Goal: Task Accomplishment & Management: Manage account settings

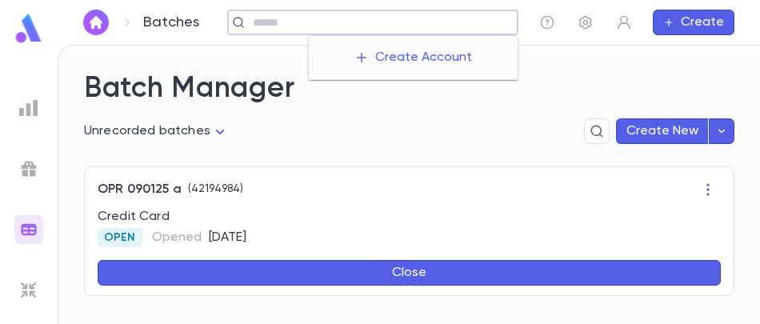
click at [389, 19] on input "text" at bounding box center [379, 22] width 263 height 15
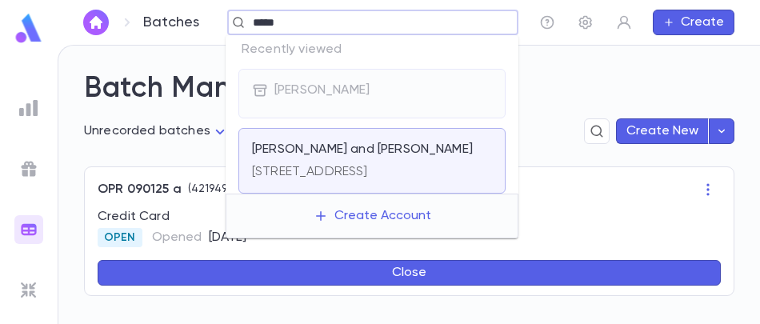
type input "******"
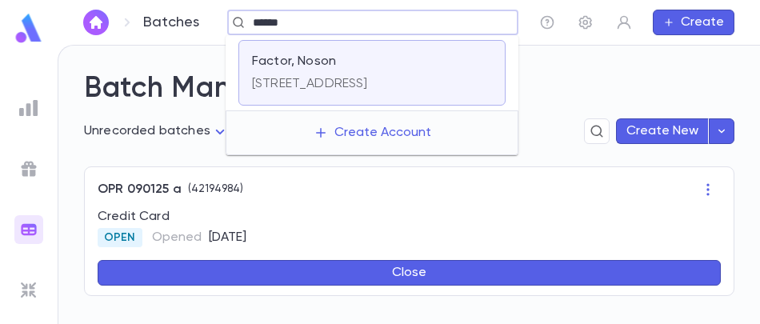
click at [363, 77] on p "[STREET_ADDRESS]" at bounding box center [310, 84] width 116 height 16
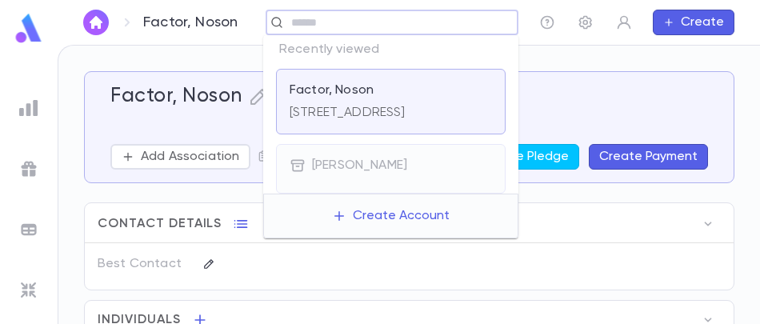
click at [340, 20] on input "text" at bounding box center [387, 22] width 201 height 15
type input "********"
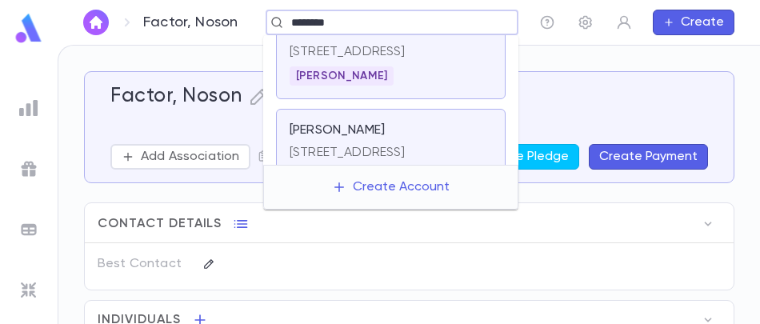
scroll to position [80, 0]
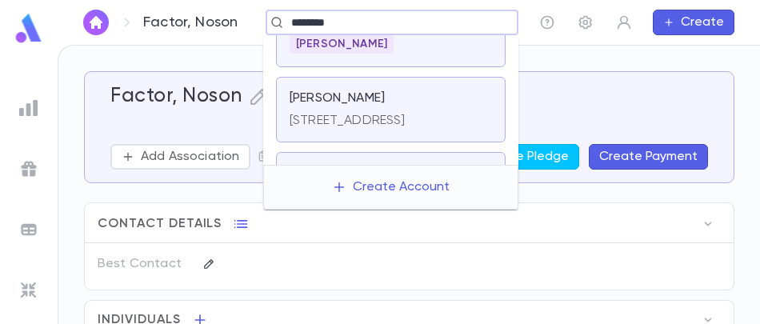
click at [347, 93] on p "[PERSON_NAME]" at bounding box center [337, 98] width 95 height 16
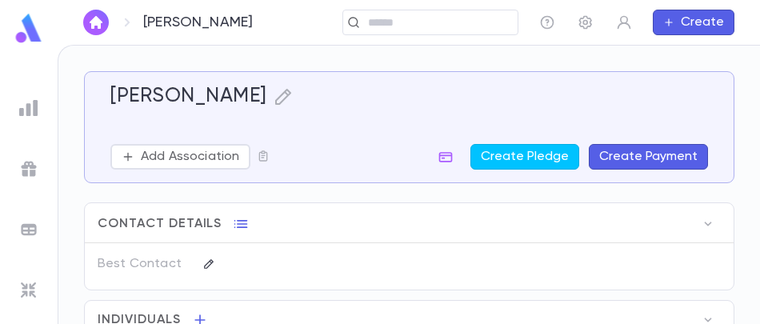
click at [202, 165] on button "Add Association" at bounding box center [180, 157] width 140 height 26
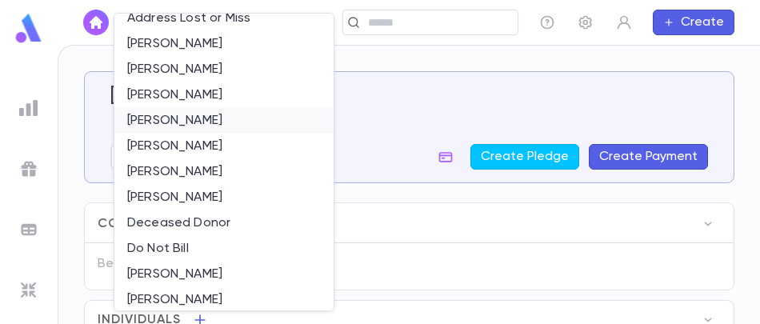
scroll to position [160, 0]
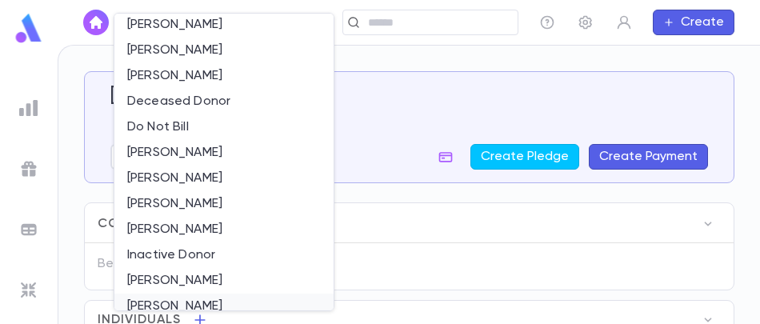
click at [208, 304] on li "[PERSON_NAME]" at bounding box center [223, 307] width 219 height 26
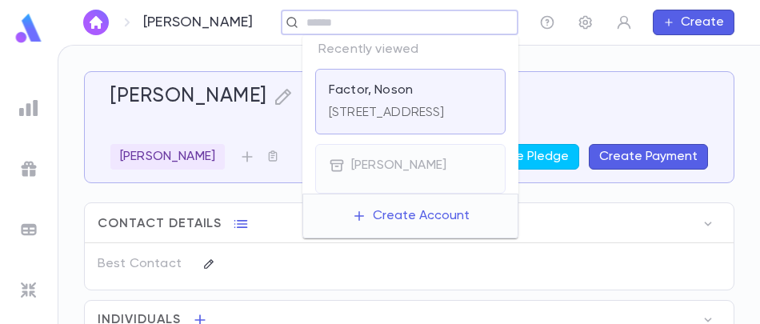
click at [421, 22] on input "text" at bounding box center [395, 22] width 186 height 15
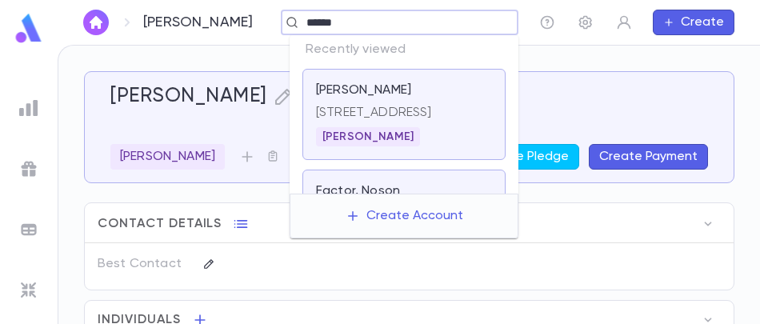
type input "*******"
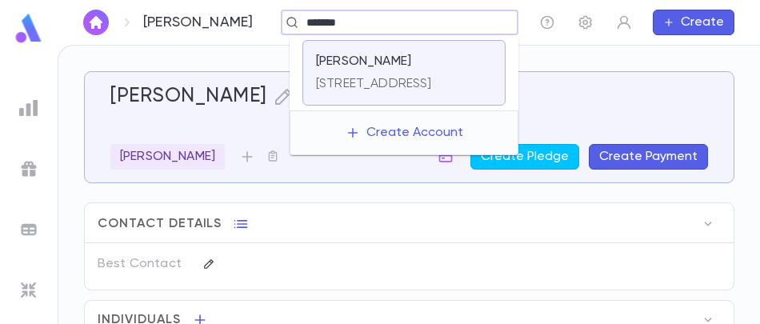
click at [403, 70] on div "[STREET_ADDRESS]" at bounding box center [374, 81] width 116 height 22
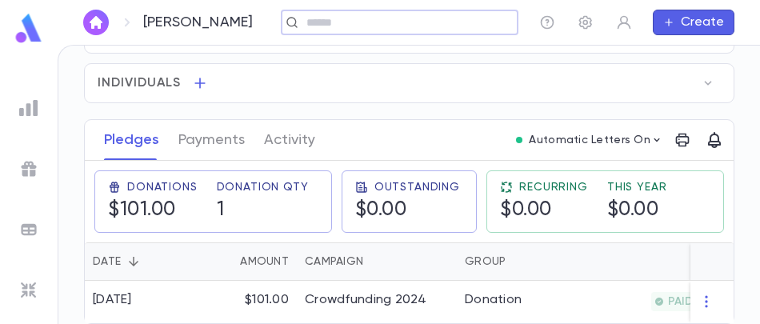
scroll to position [243, 0]
click at [333, 22] on input "text" at bounding box center [395, 22] width 186 height 15
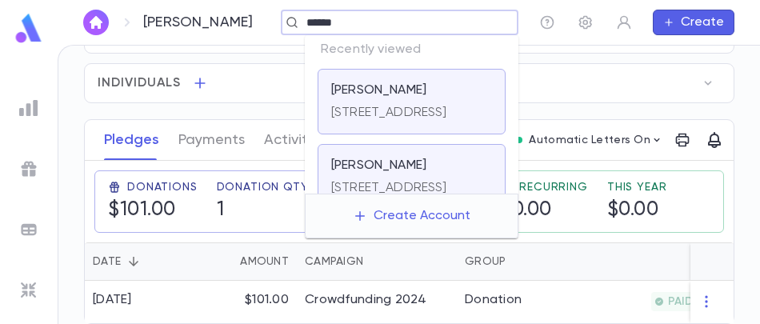
type input "*******"
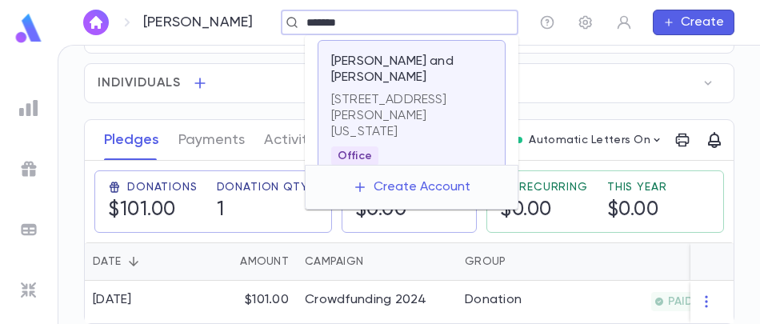
click at [368, 92] on p "[STREET_ADDRESS][PERSON_NAME][US_STATE]" at bounding box center [411, 116] width 161 height 48
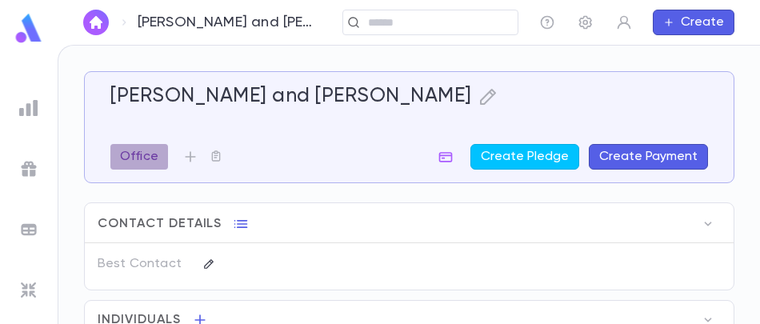
click at [144, 153] on p "Office" at bounding box center [139, 157] width 38 height 16
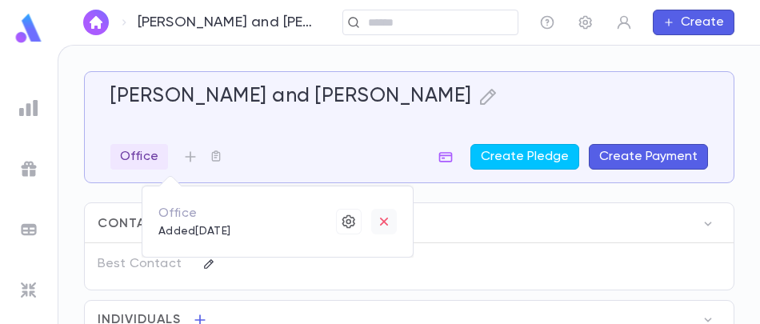
click at [381, 217] on icon "button" at bounding box center [384, 222] width 16 height 16
click at [186, 155] on div at bounding box center [380, 162] width 760 height 324
click at [189, 157] on icon "button" at bounding box center [190, 156] width 10 height 10
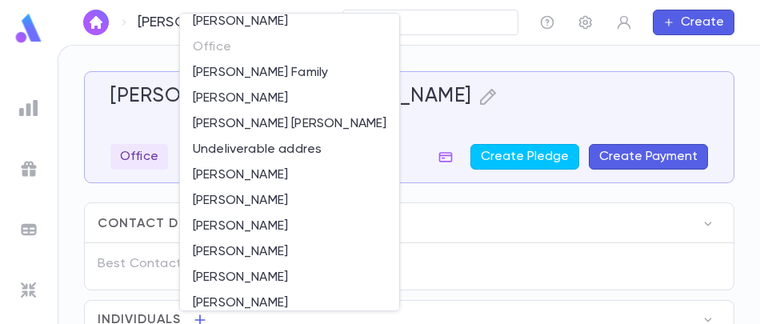
scroll to position [480, 0]
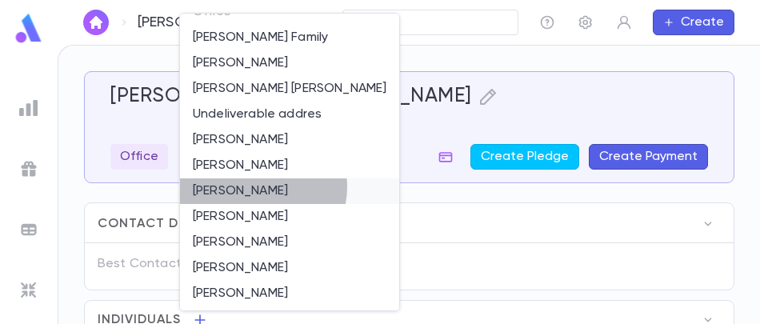
click at [263, 187] on li "[PERSON_NAME]" at bounding box center [289, 191] width 219 height 26
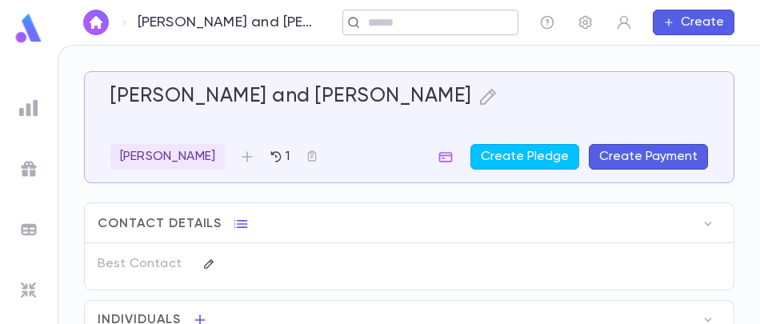
click at [393, 25] on input "text" at bounding box center [425, 22] width 124 height 15
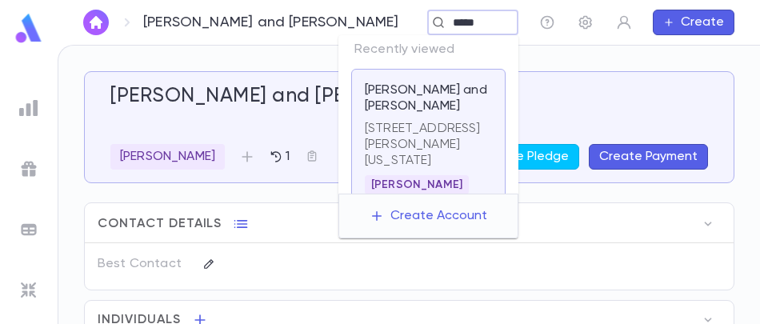
type input "******"
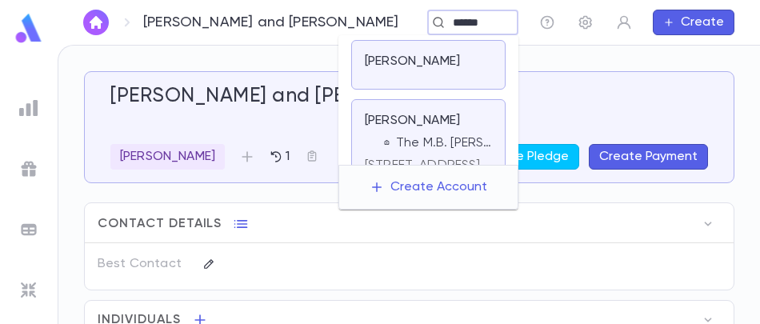
click at [403, 67] on p "[PERSON_NAME]" at bounding box center [412, 62] width 95 height 16
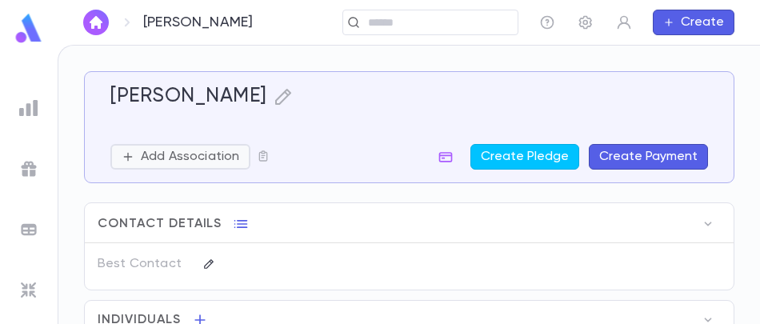
click at [174, 162] on p "Add Association" at bounding box center [190, 157] width 98 height 16
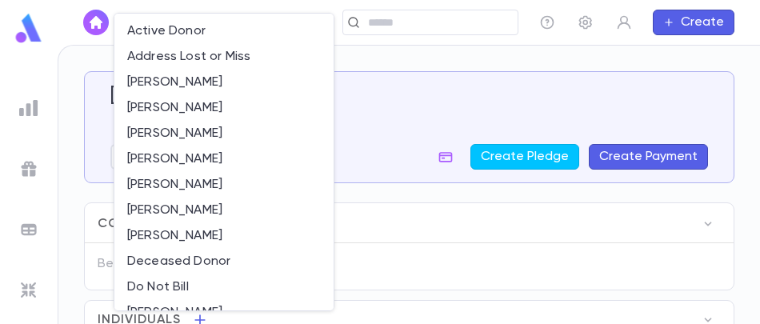
click at [174, 162] on li "[PERSON_NAME]" at bounding box center [223, 159] width 219 height 26
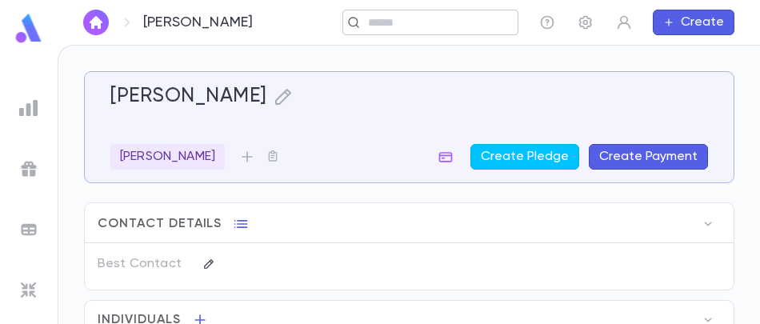
click at [410, 26] on input "text" at bounding box center [425, 22] width 124 height 15
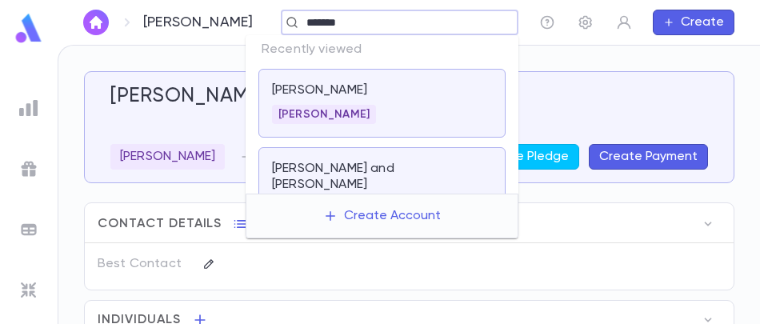
type input "********"
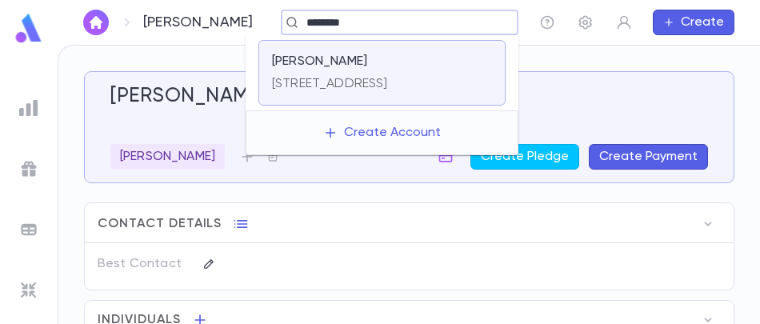
click at [387, 56] on div "[PERSON_NAME]" at bounding box center [382, 62] width 220 height 16
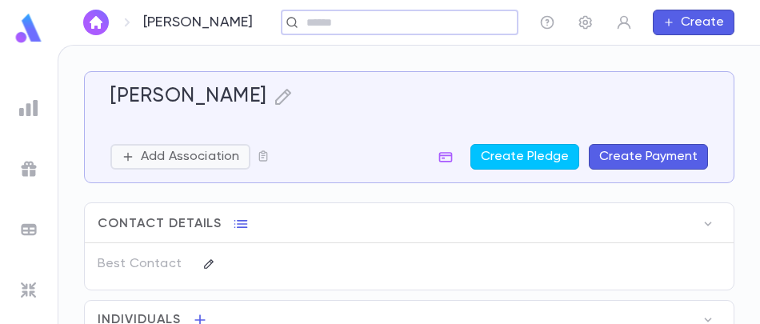
click at [189, 154] on p "Add Association" at bounding box center [190, 157] width 98 height 16
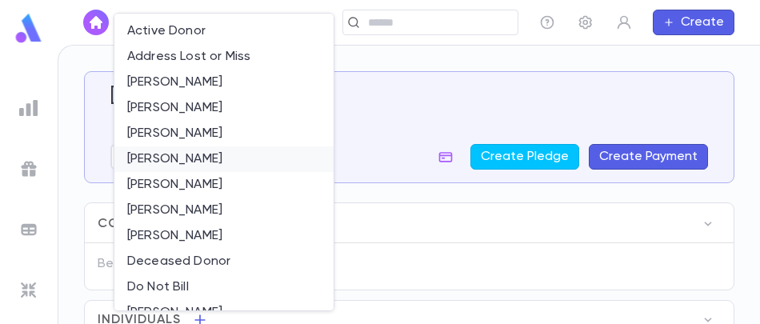
click at [199, 157] on li "[PERSON_NAME]" at bounding box center [223, 159] width 219 height 26
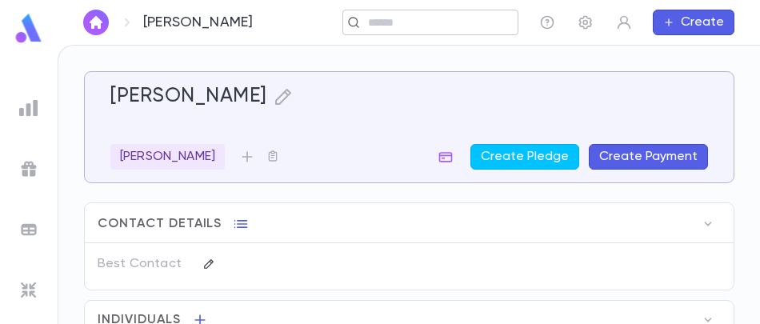
click at [388, 23] on input "text" at bounding box center [425, 22] width 124 height 15
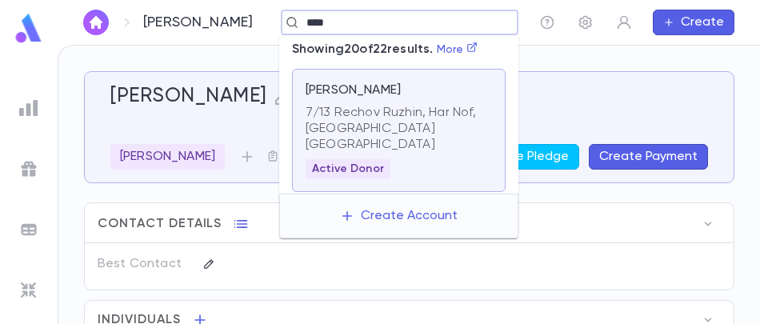
type input "*****"
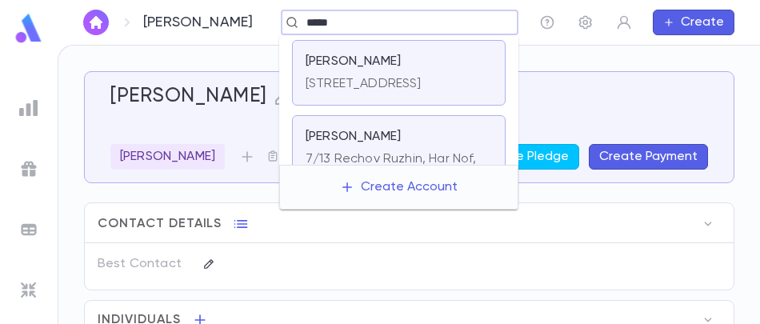
click at [375, 73] on div "[STREET_ADDRESS]" at bounding box center [364, 81] width 116 height 22
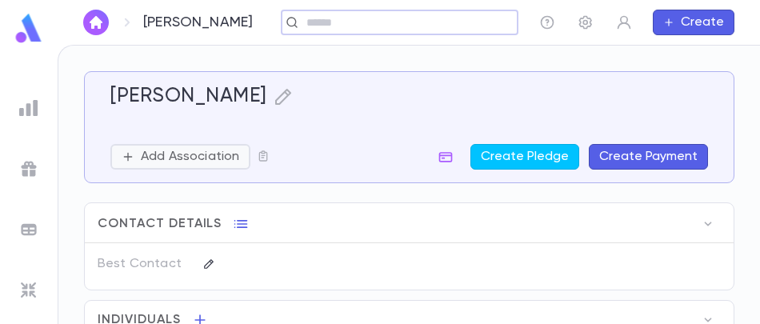
click at [165, 150] on p "Add Association" at bounding box center [190, 157] width 98 height 16
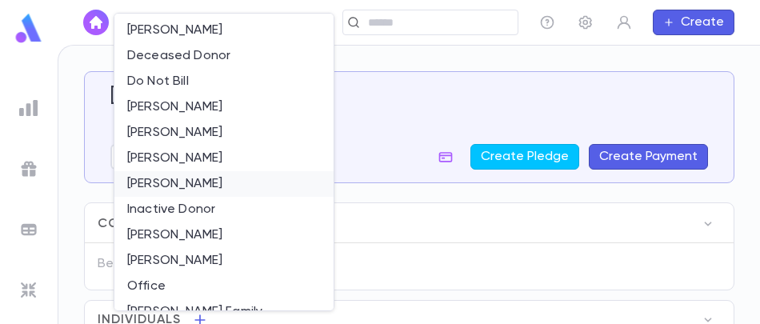
scroll to position [240, 0]
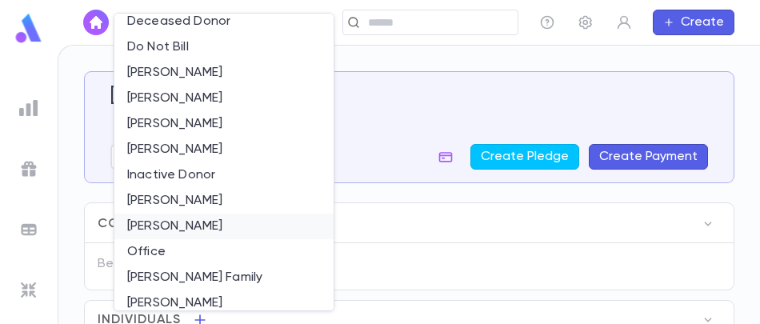
click at [167, 221] on li "[PERSON_NAME]" at bounding box center [223, 227] width 219 height 26
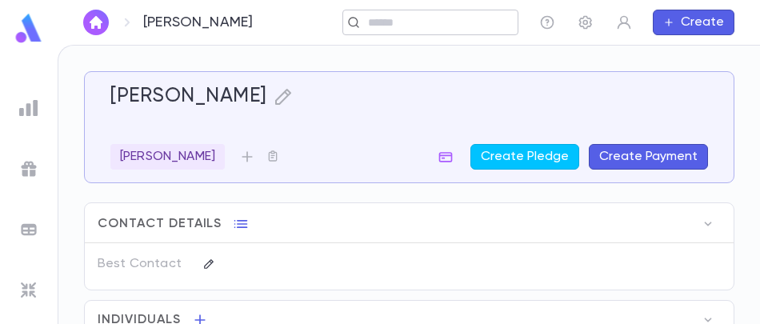
click at [442, 28] on input "text" at bounding box center [425, 22] width 124 height 15
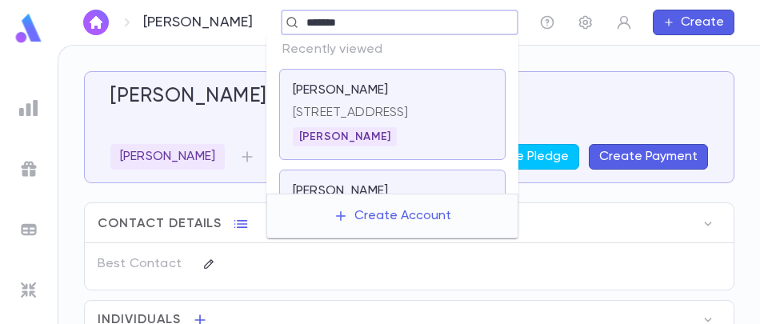
type input "********"
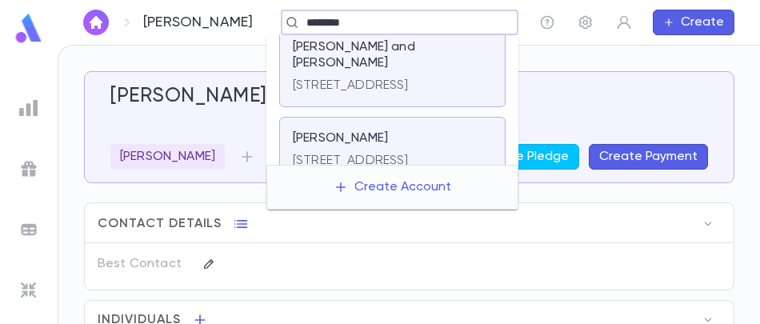
scroll to position [599, 0]
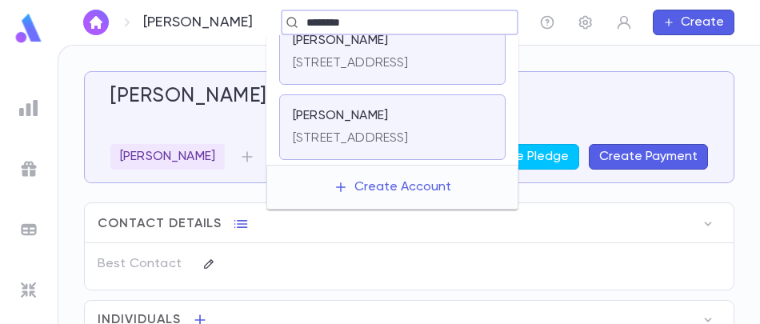
click at [382, 112] on p "[PERSON_NAME]" at bounding box center [340, 116] width 95 height 16
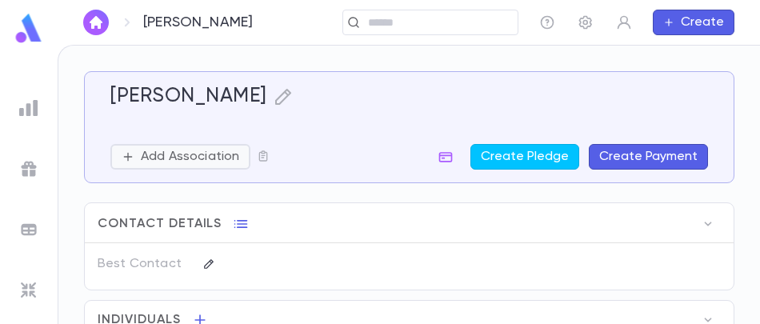
click at [215, 150] on p "Add Association" at bounding box center [190, 157] width 98 height 16
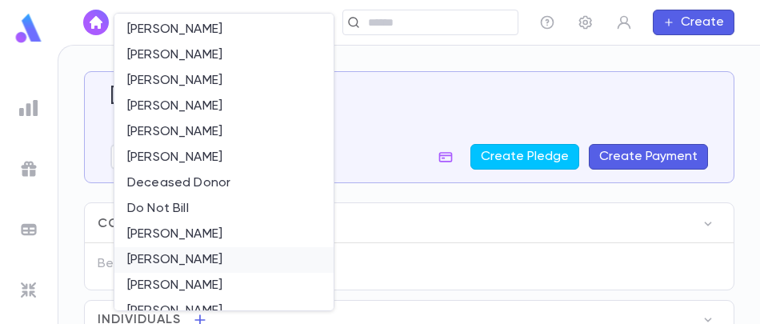
scroll to position [400, 0]
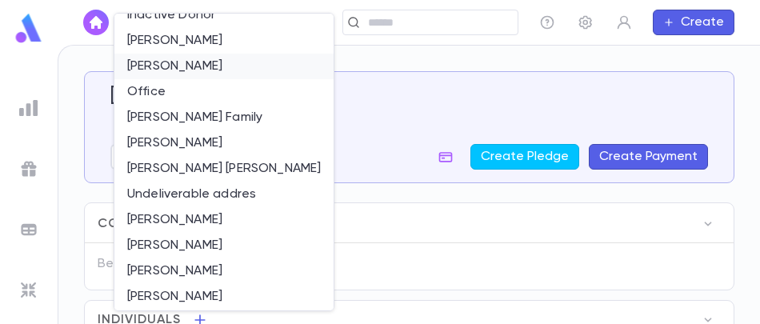
click at [204, 54] on li "[PERSON_NAME]" at bounding box center [223, 67] width 219 height 26
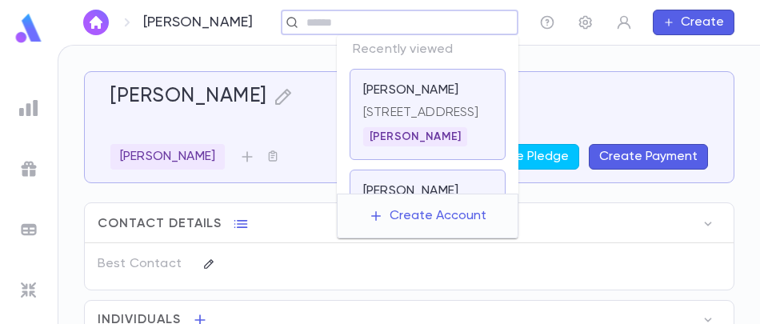
click at [375, 25] on input "text" at bounding box center [395, 22] width 186 height 15
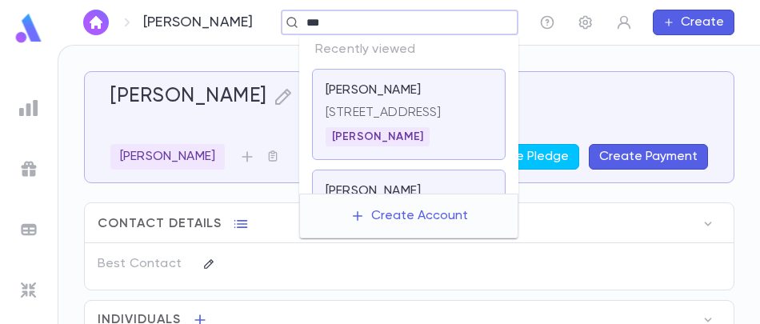
type input "****"
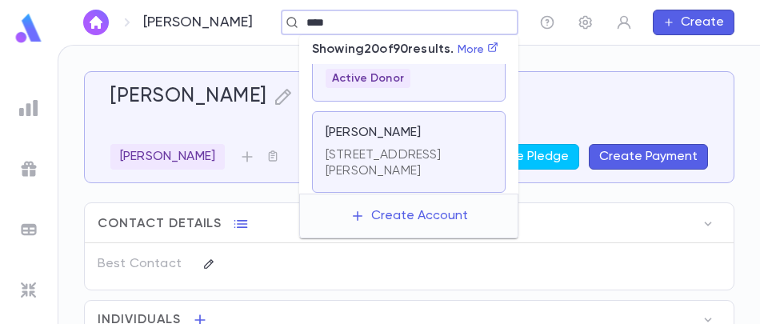
scroll to position [80, 0]
click at [401, 159] on div "[STREET_ADDRESS][PERSON_NAME]" at bounding box center [409, 161] width 166 height 38
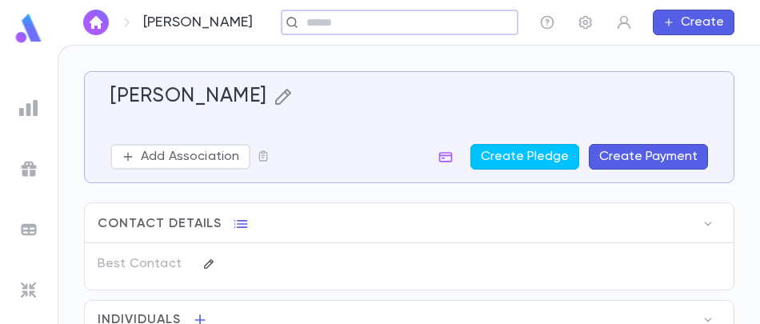
click at [275, 96] on icon "button" at bounding box center [283, 97] width 16 height 16
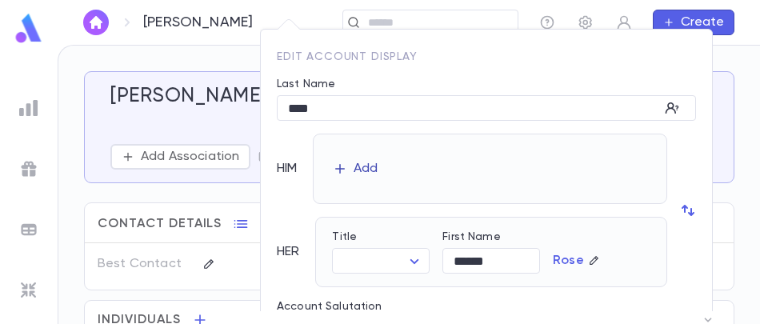
click at [358, 168] on div "Add" at bounding box center [366, 169] width 24 height 16
click at [463, 171] on input "First Name" at bounding box center [490, 178] width 98 height 25
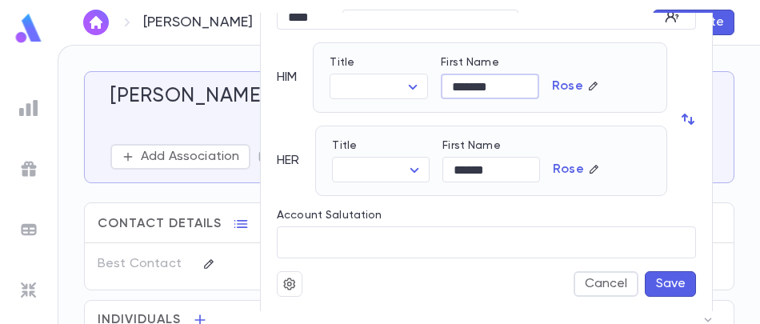
scroll to position [97, 0]
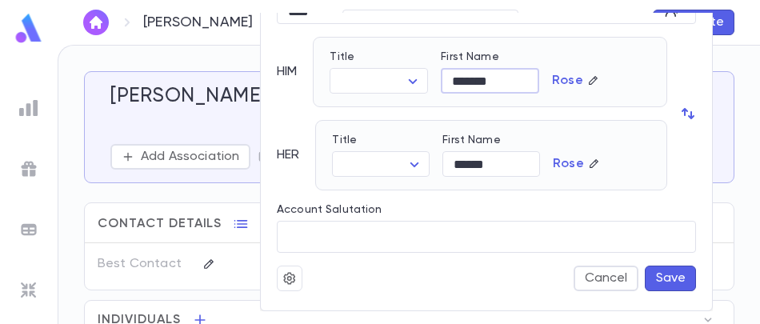
type input "*******"
click at [667, 269] on button "Save" at bounding box center [670, 279] width 51 height 26
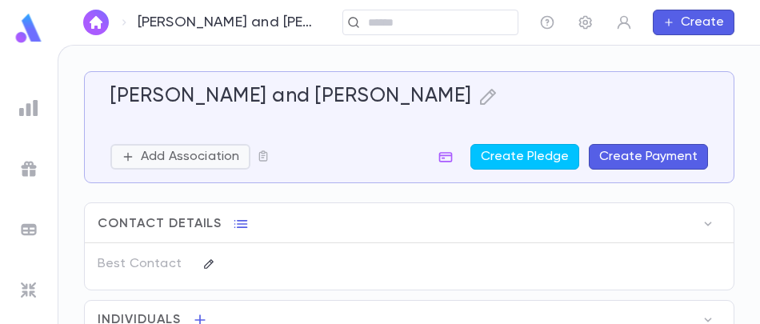
click at [156, 154] on p "Add Association" at bounding box center [190, 157] width 98 height 16
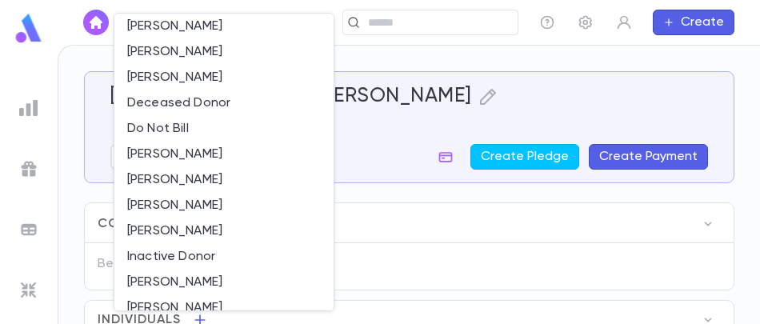
scroll to position [160, 0]
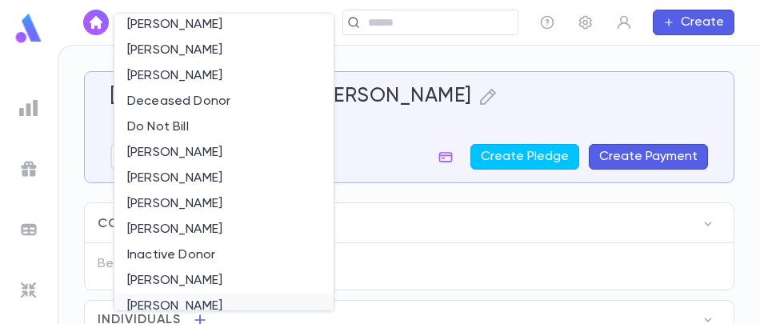
click at [214, 295] on li "[PERSON_NAME]" at bounding box center [223, 307] width 219 height 26
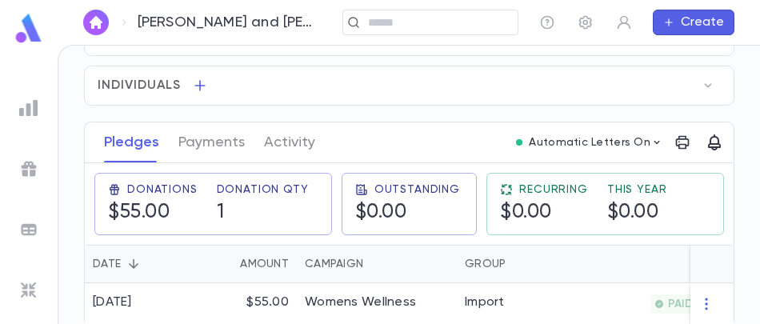
scroll to position [243, 0]
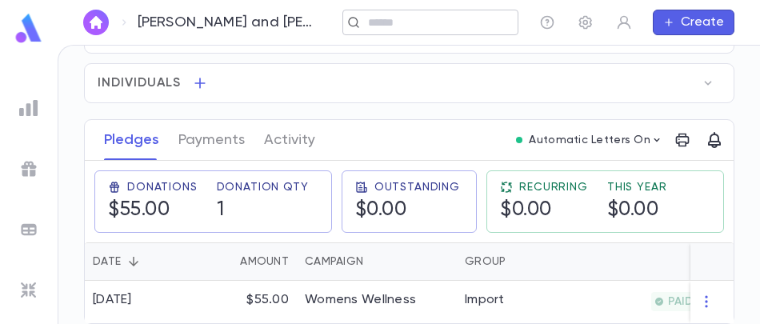
click at [410, 26] on input "text" at bounding box center [425, 22] width 124 height 15
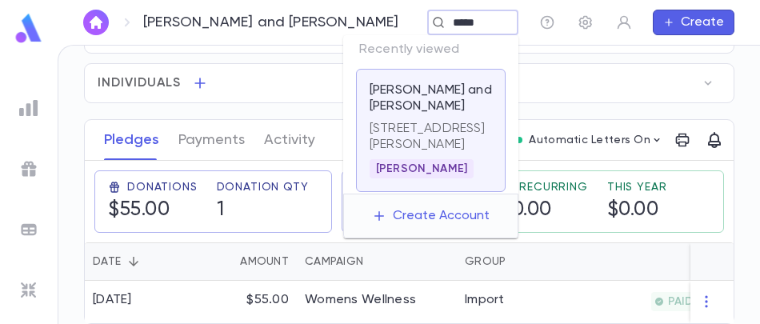
type input "******"
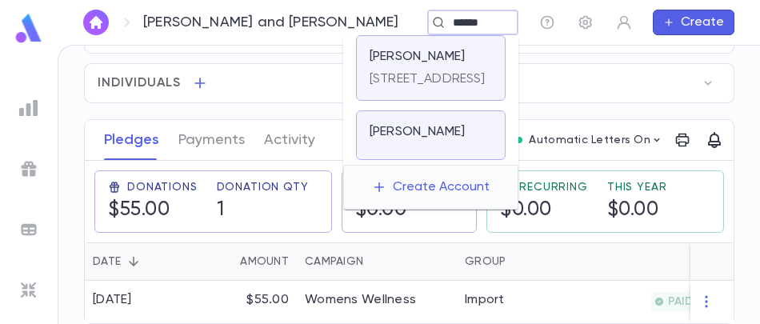
scroll to position [250, 0]
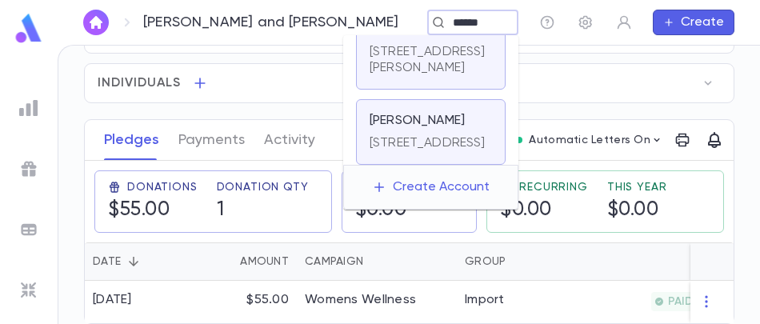
click at [428, 38] on p "[PERSON_NAME]" at bounding box center [417, 30] width 95 height 16
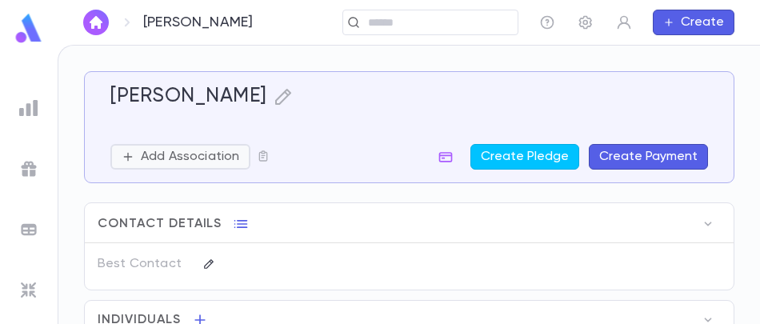
click at [217, 150] on p "Add Association" at bounding box center [190, 157] width 98 height 16
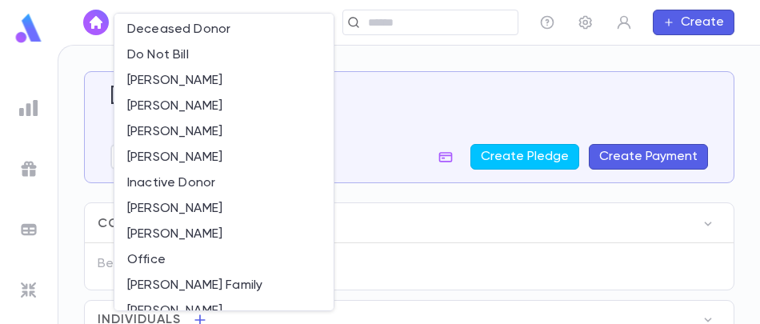
scroll to position [240, 0]
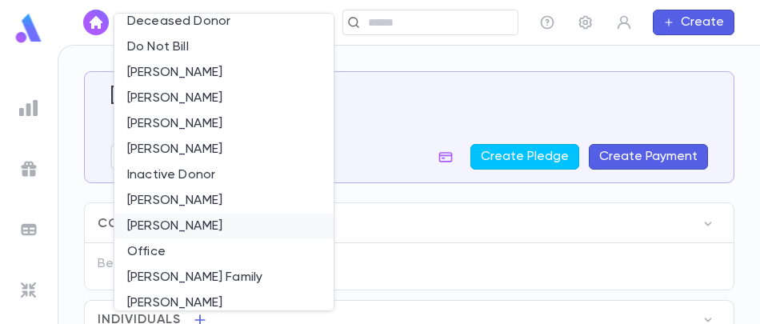
click at [200, 223] on li "[PERSON_NAME]" at bounding box center [223, 227] width 219 height 26
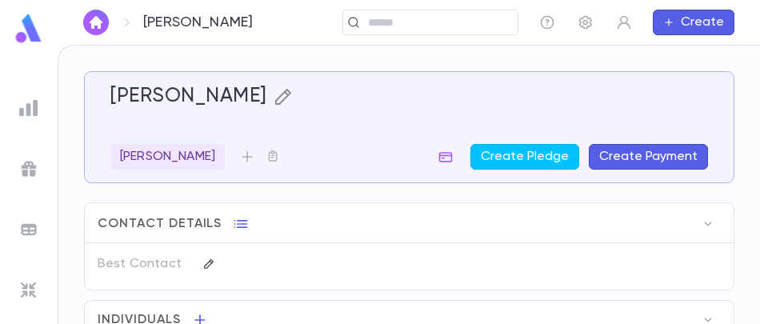
click at [283, 104] on icon "button" at bounding box center [283, 96] width 19 height 19
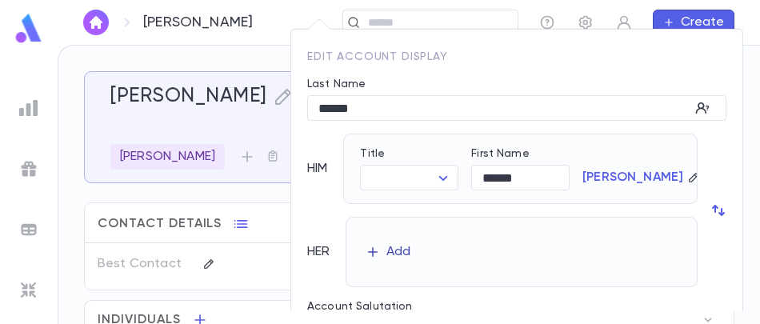
click at [403, 251] on div "Add" at bounding box center [399, 252] width 24 height 16
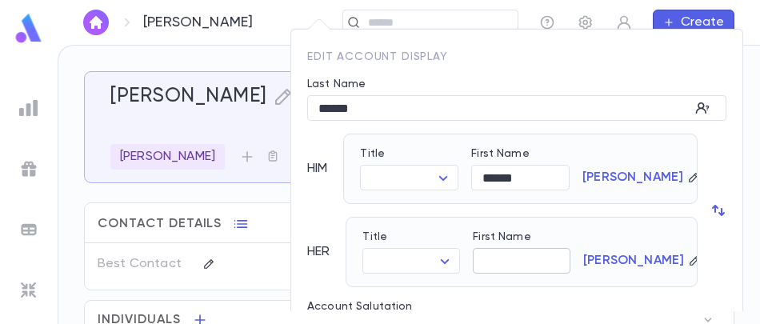
click at [517, 261] on input "First Name" at bounding box center [522, 261] width 98 height 25
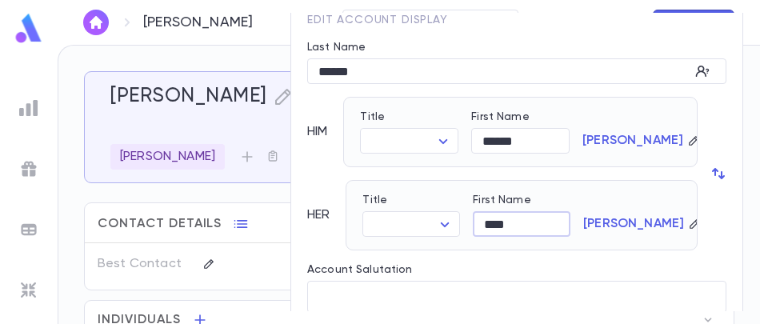
scroll to position [97, 0]
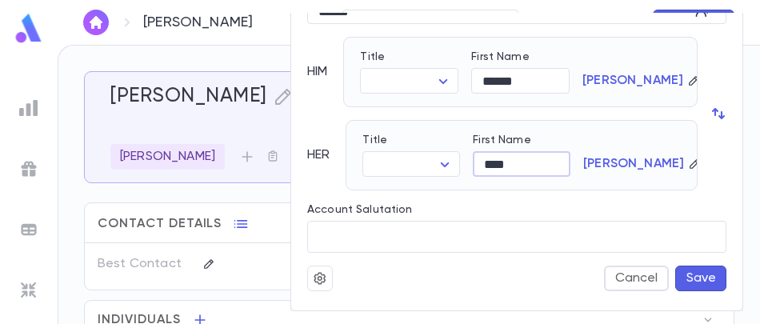
type input "****"
click at [689, 275] on button "Save" at bounding box center [701, 279] width 51 height 26
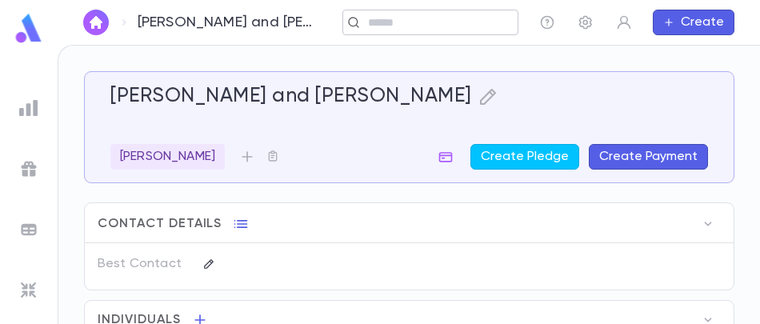
click at [447, 21] on input "text" at bounding box center [425, 22] width 124 height 15
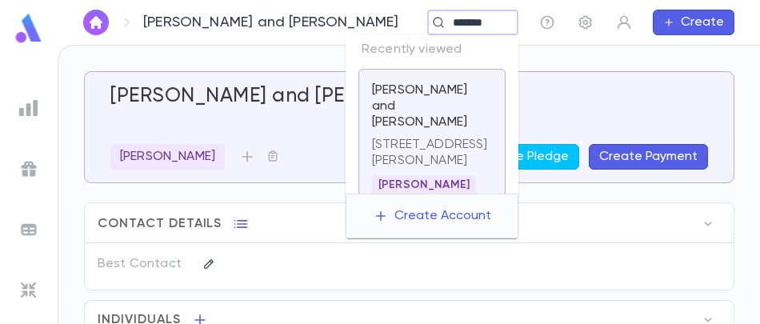
type input "********"
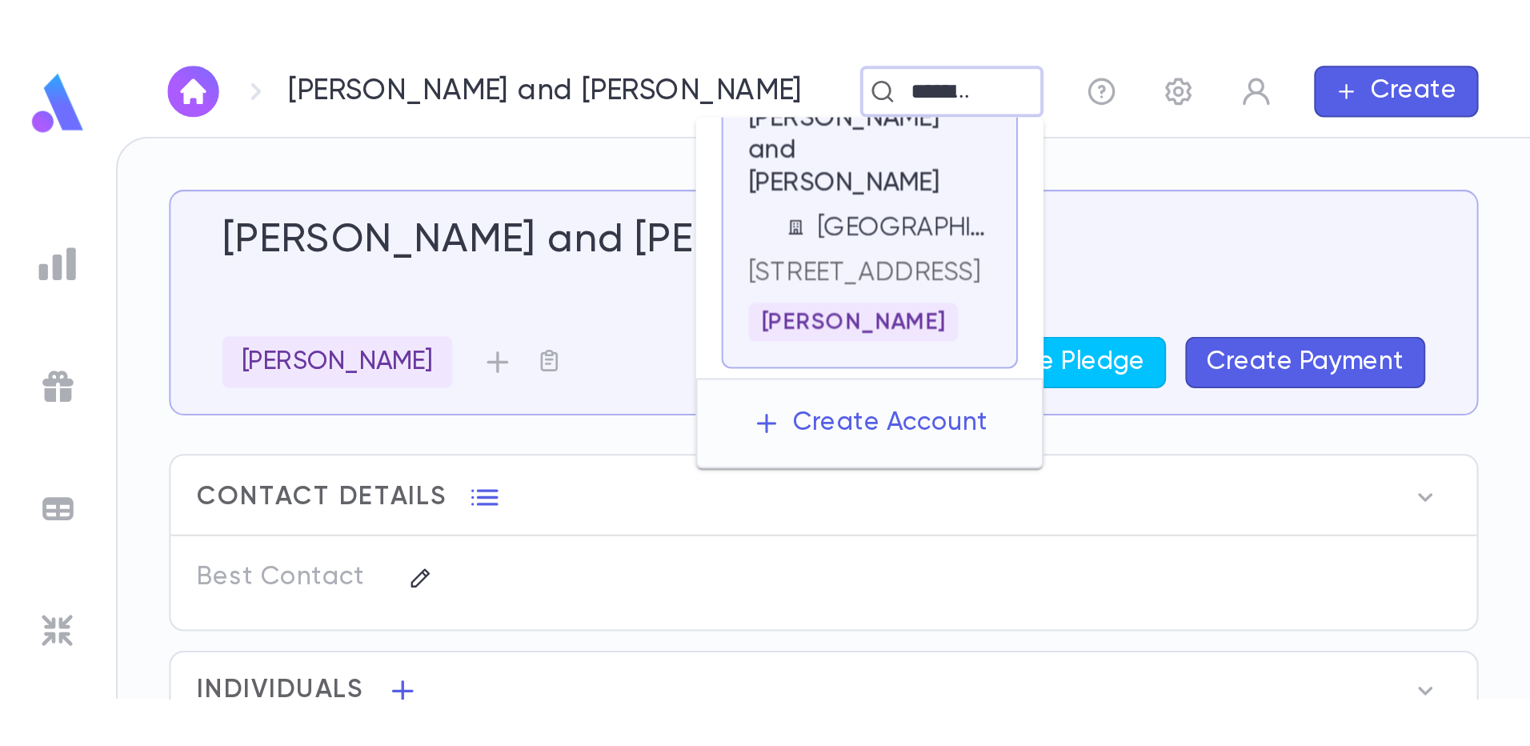
scroll to position [400, 0]
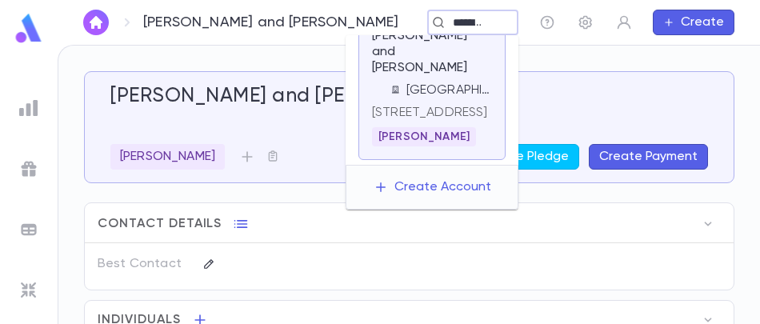
click at [443, 98] on p "[GEOGRAPHIC_DATA]" at bounding box center [450, 90] width 86 height 16
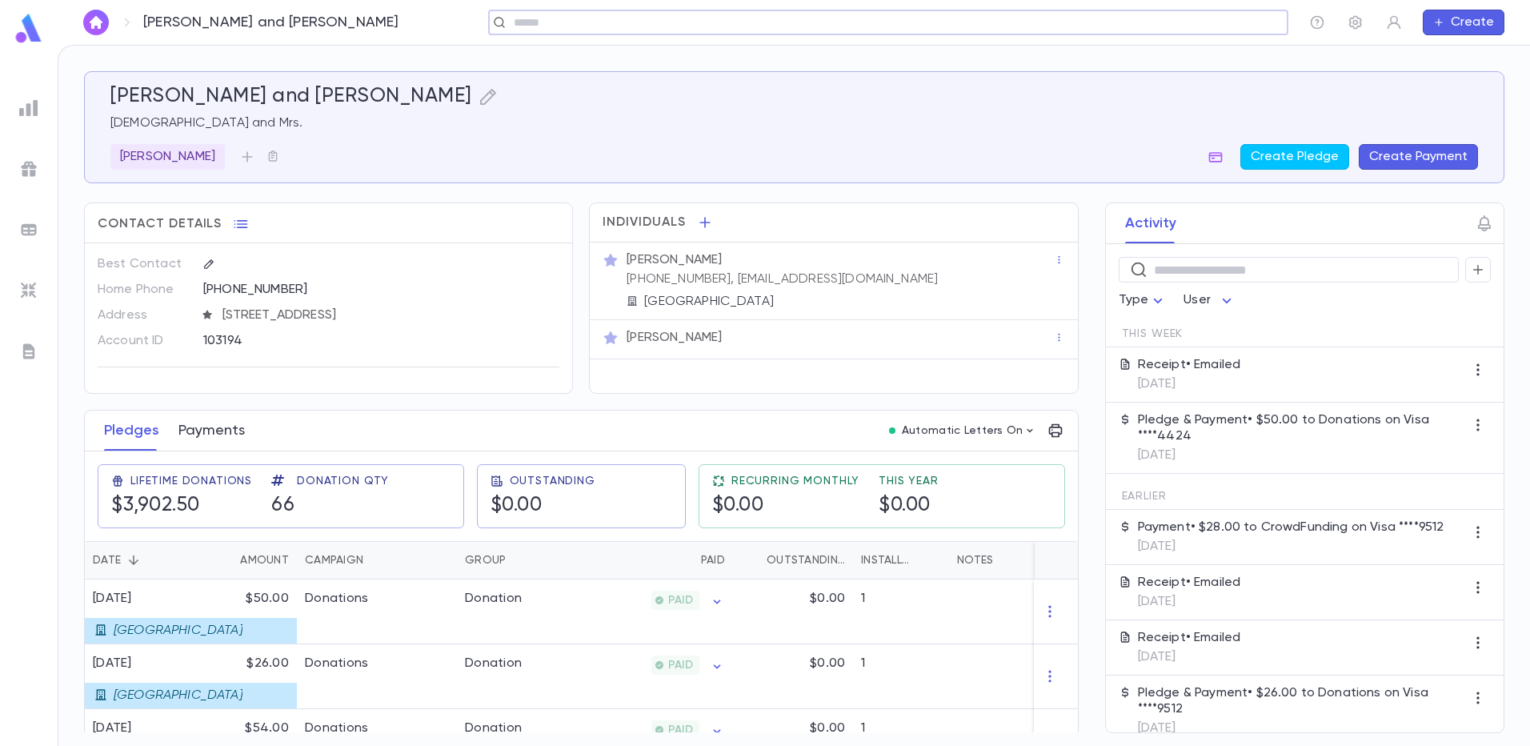
click at [206, 433] on button "Payments" at bounding box center [211, 431] width 66 height 40
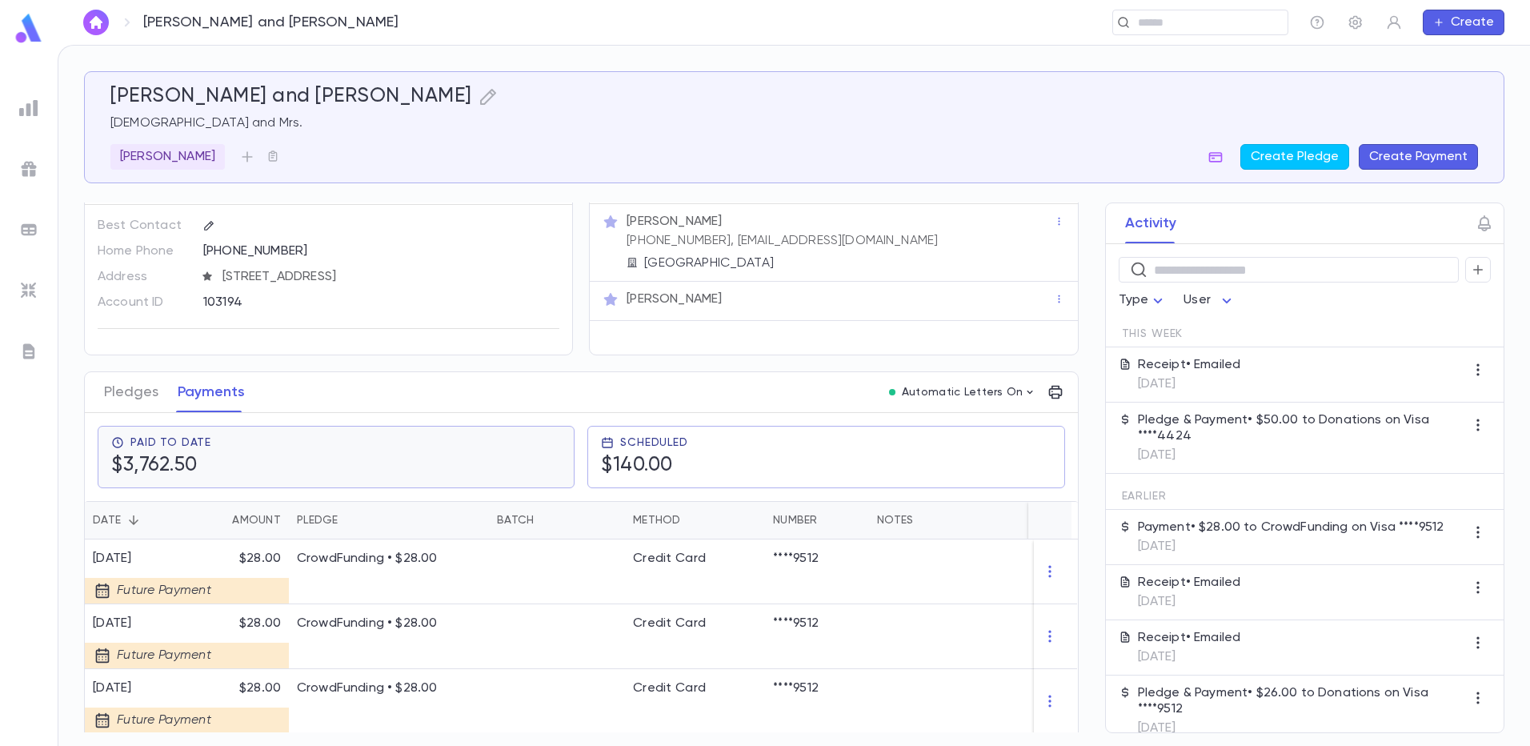
scroll to position [160, 0]
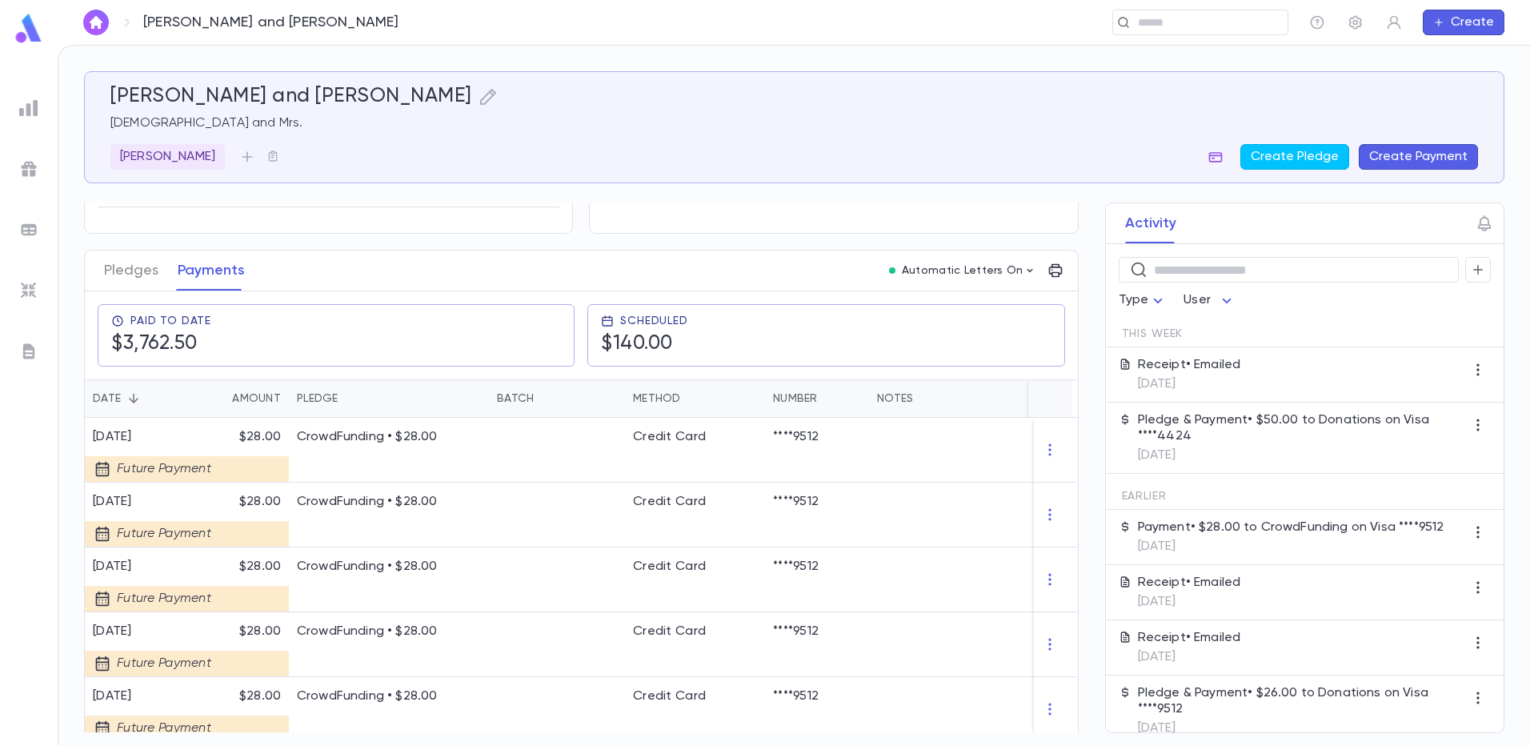
click at [1215, 154] on icon "button" at bounding box center [1216, 157] width 14 height 10
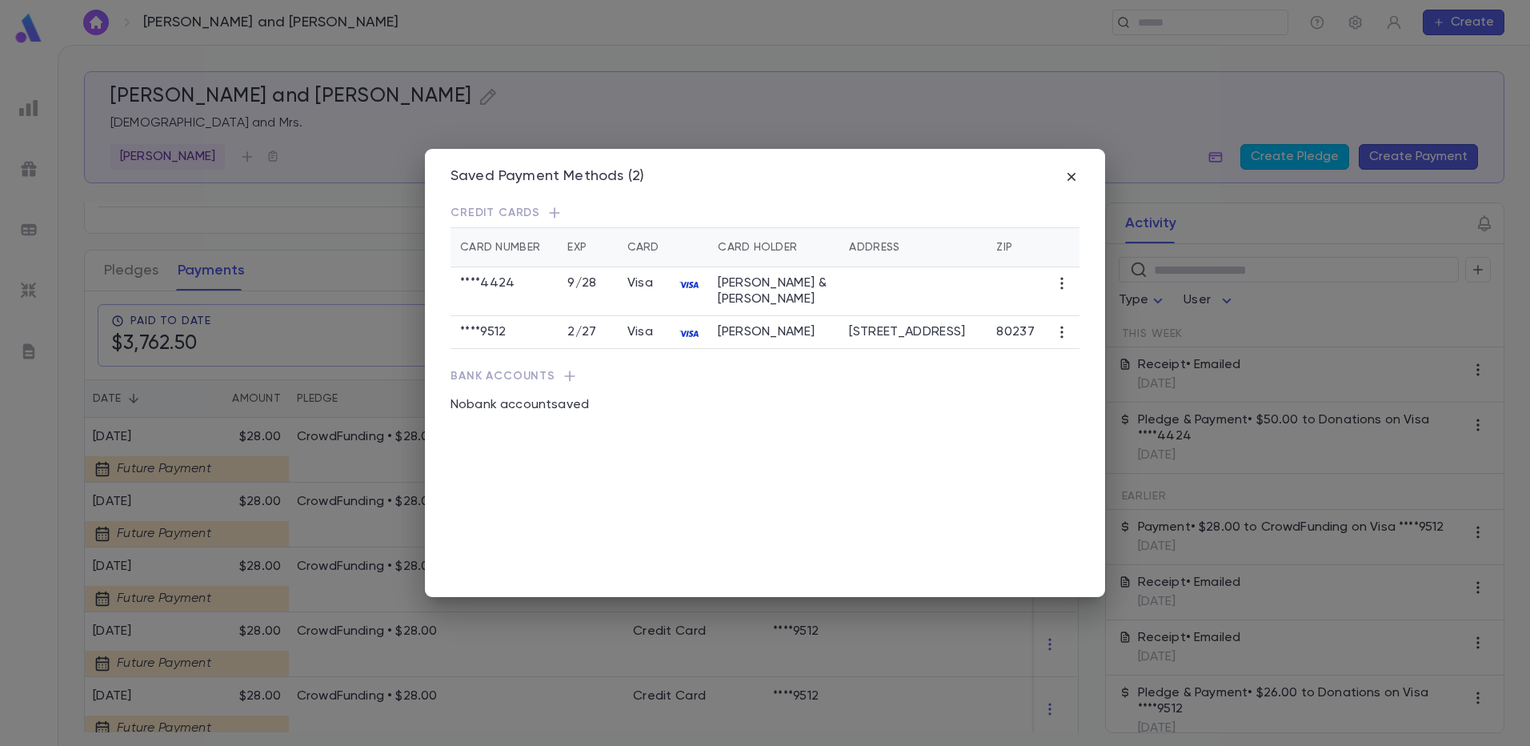
click at [1061, 338] on icon "button" at bounding box center [1062, 332] width 16 height 16
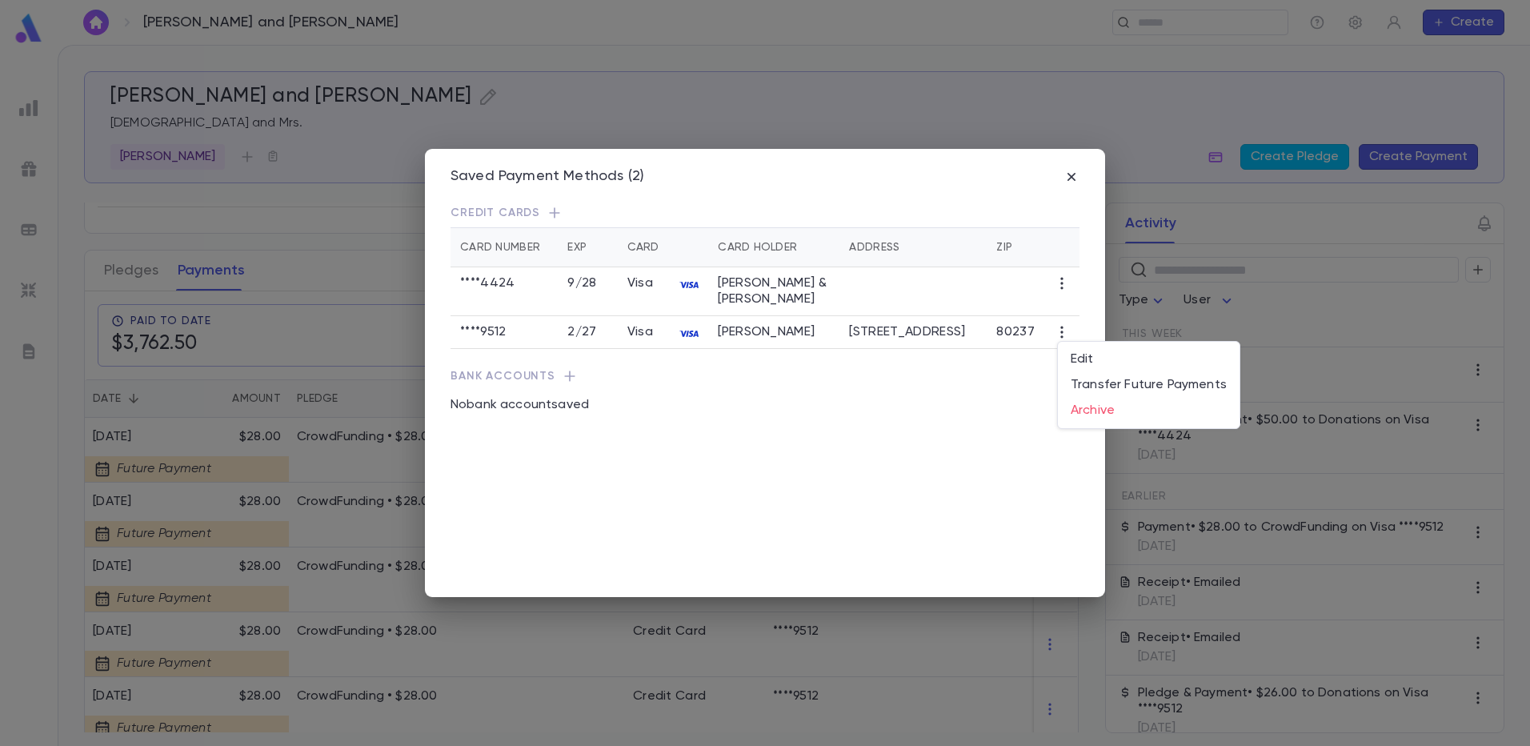
click at [1102, 429] on div at bounding box center [765, 373] width 1530 height 746
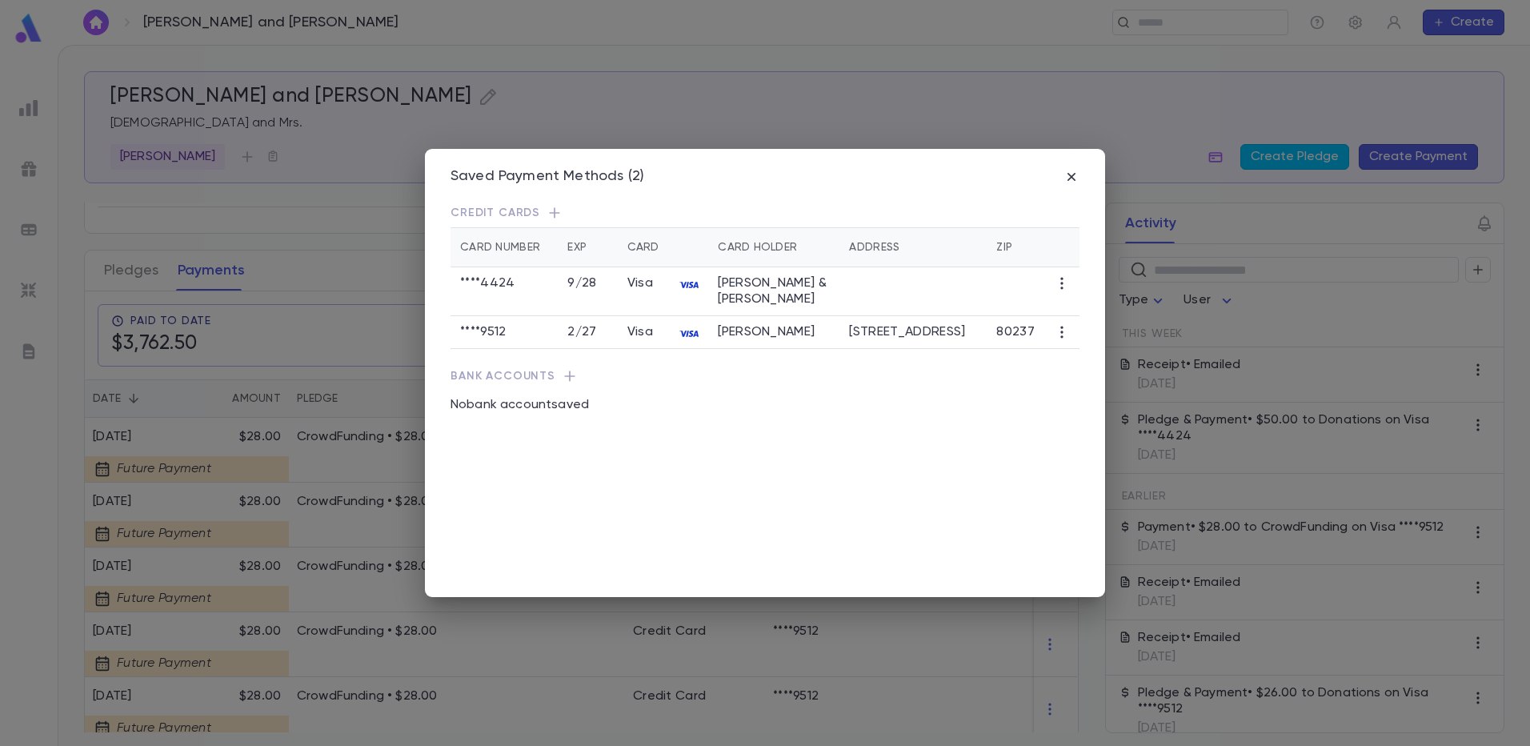
click at [1065, 335] on icon "button" at bounding box center [1062, 332] width 16 height 16
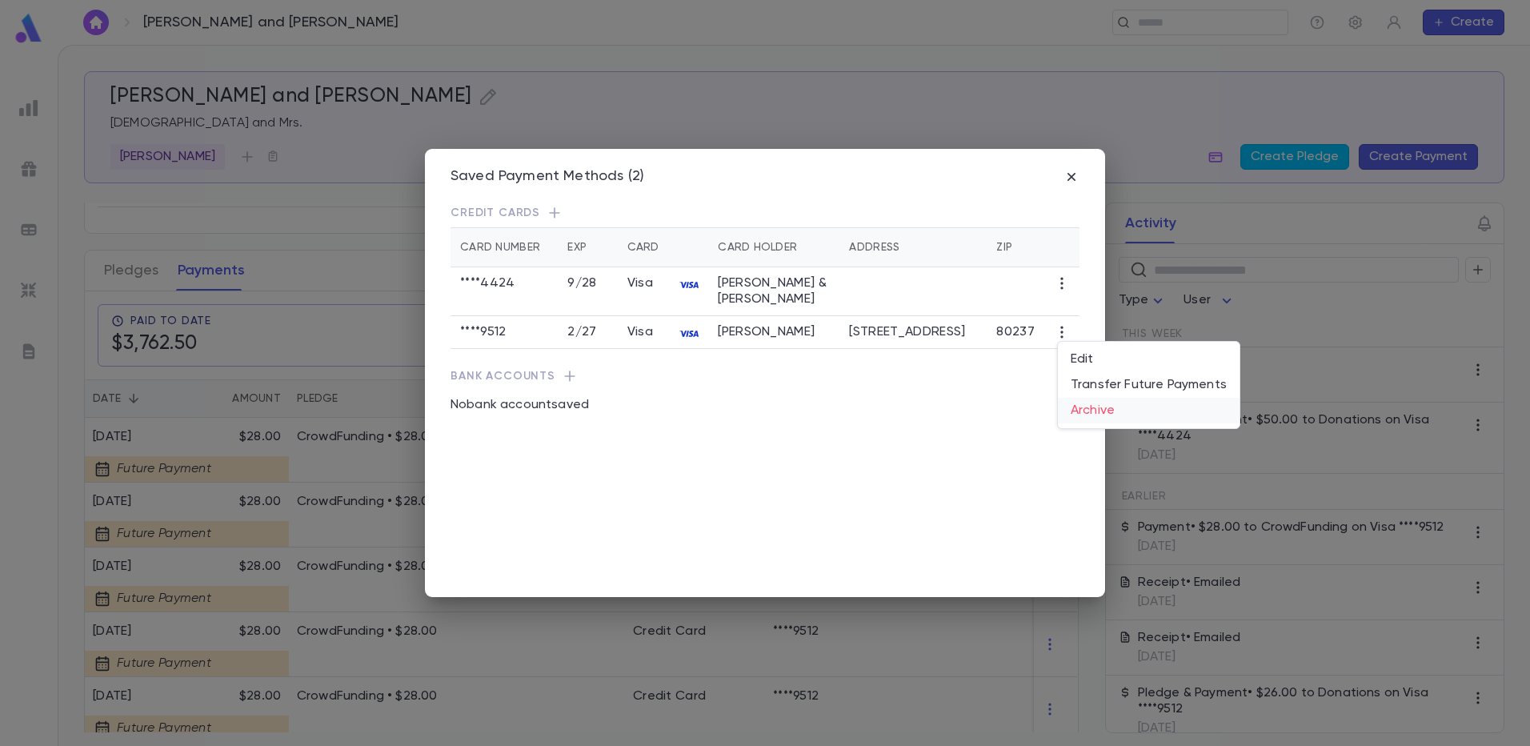
click at [1089, 407] on li "Archive" at bounding box center [1149, 411] width 182 height 26
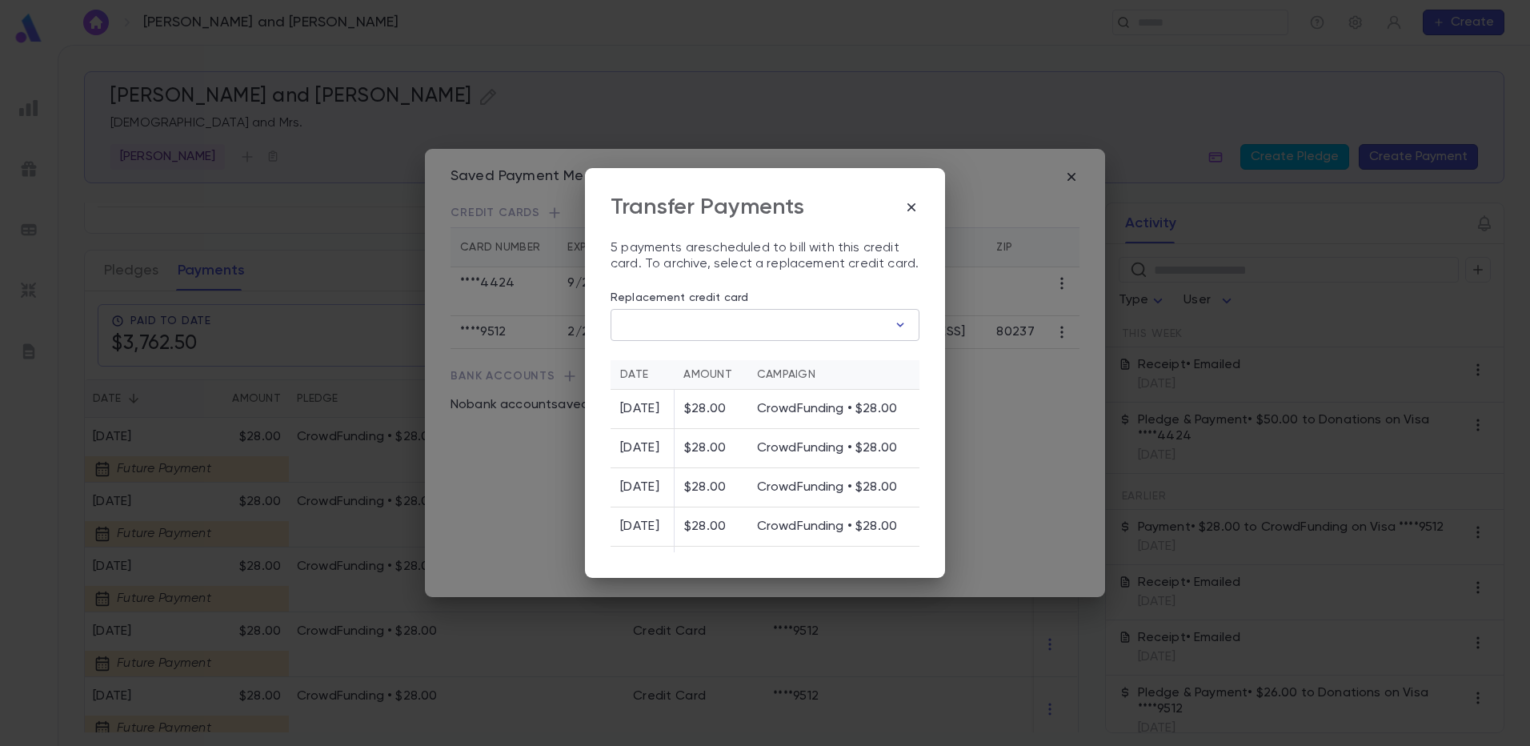
click at [892, 322] on icon "button" at bounding box center [900, 325] width 16 height 16
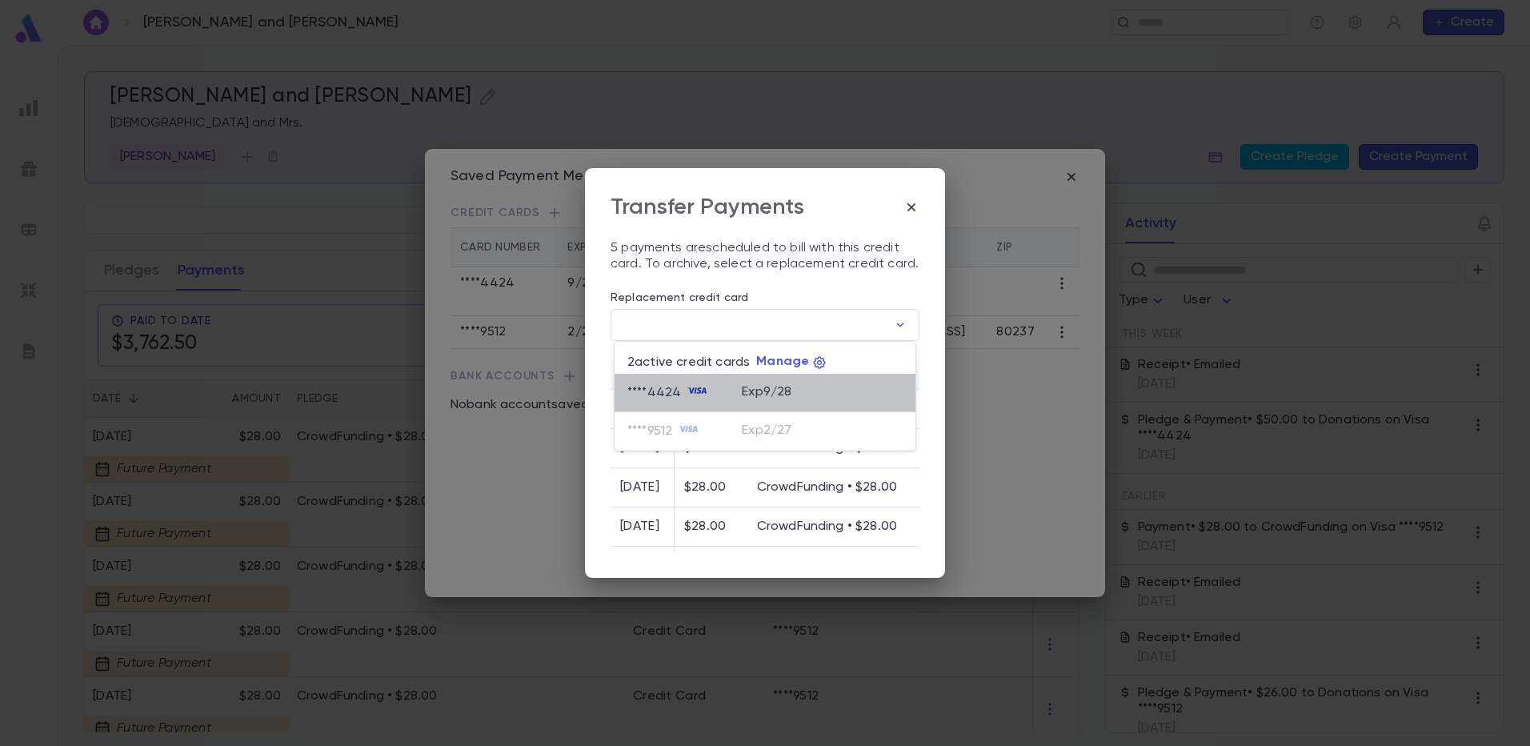
click at [768, 386] on p "Exp 9 / 28" at bounding box center [767, 392] width 50 height 16
type input "********"
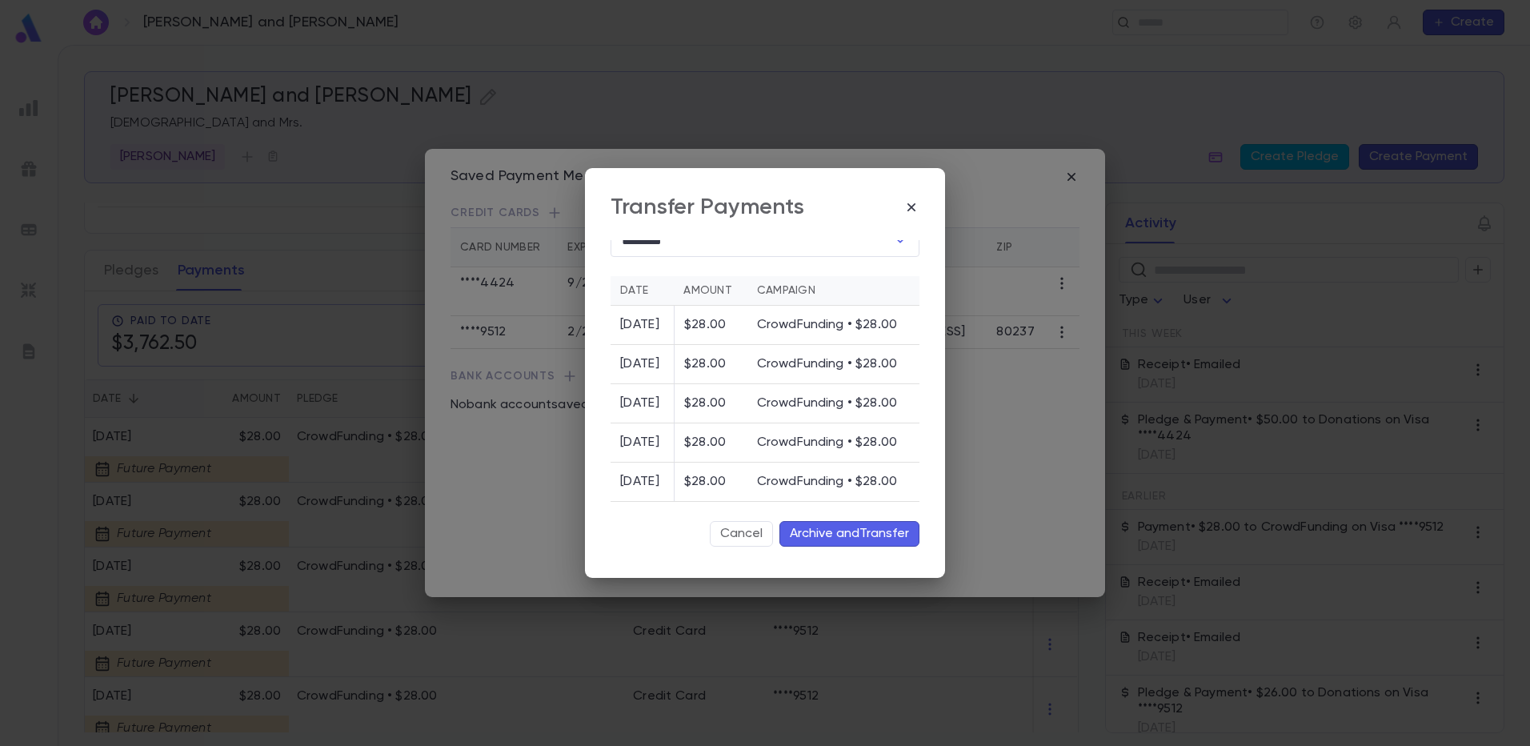
scroll to position [164, 0]
click at [827, 530] on button "Archive and Transfer" at bounding box center [850, 534] width 140 height 26
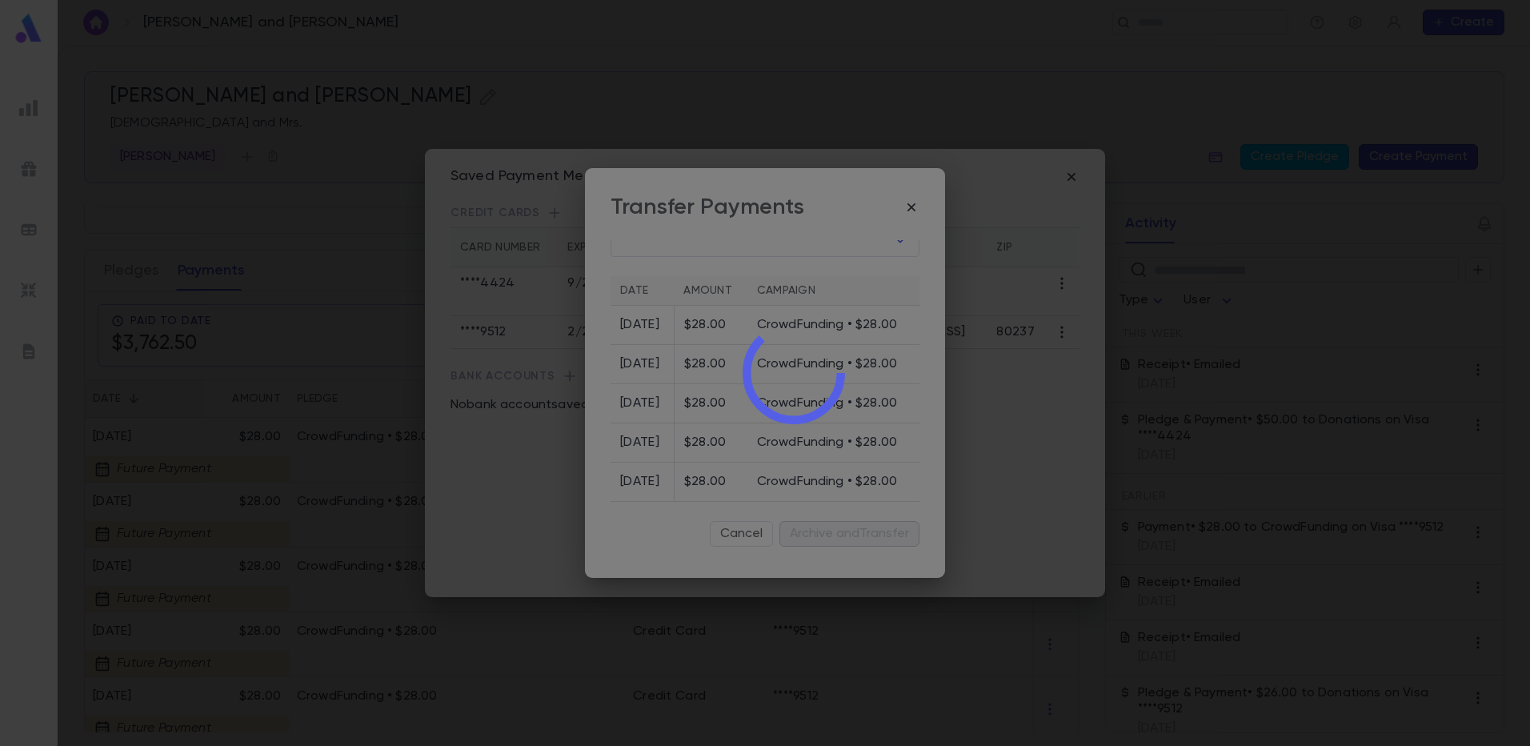
scroll to position [0, 0]
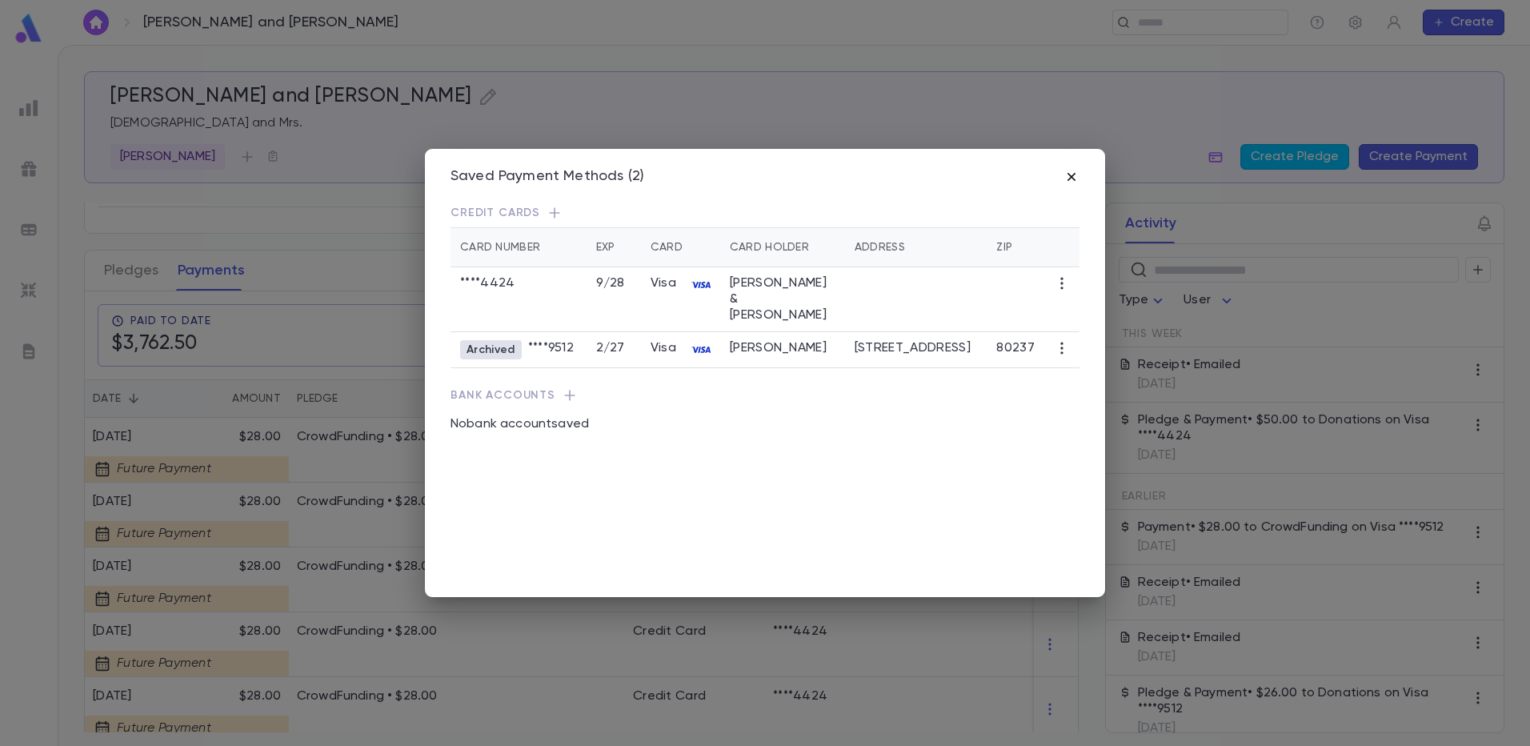
click at [1073, 180] on icon "button" at bounding box center [1072, 177] width 16 height 16
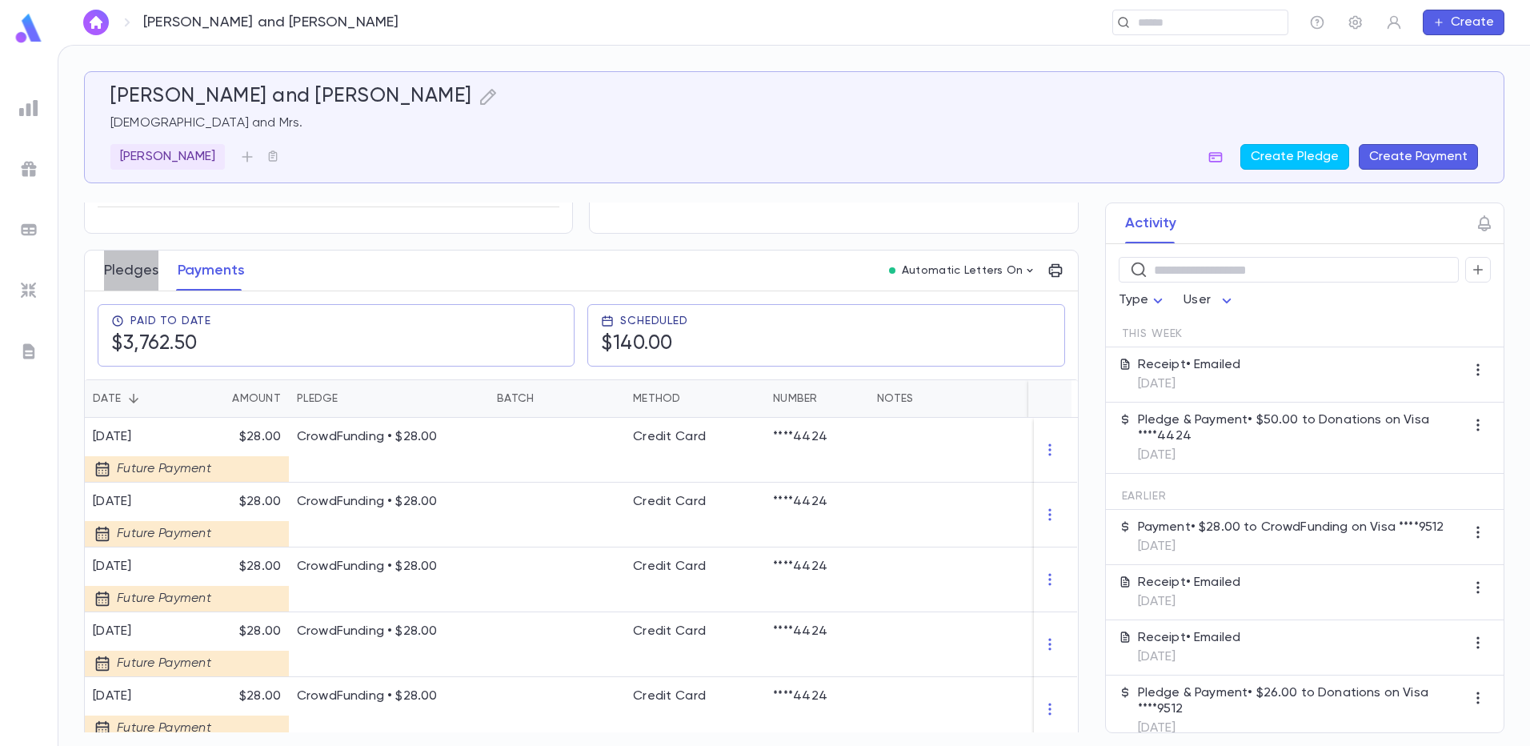
click at [139, 259] on button "Pledges" at bounding box center [131, 271] width 54 height 40
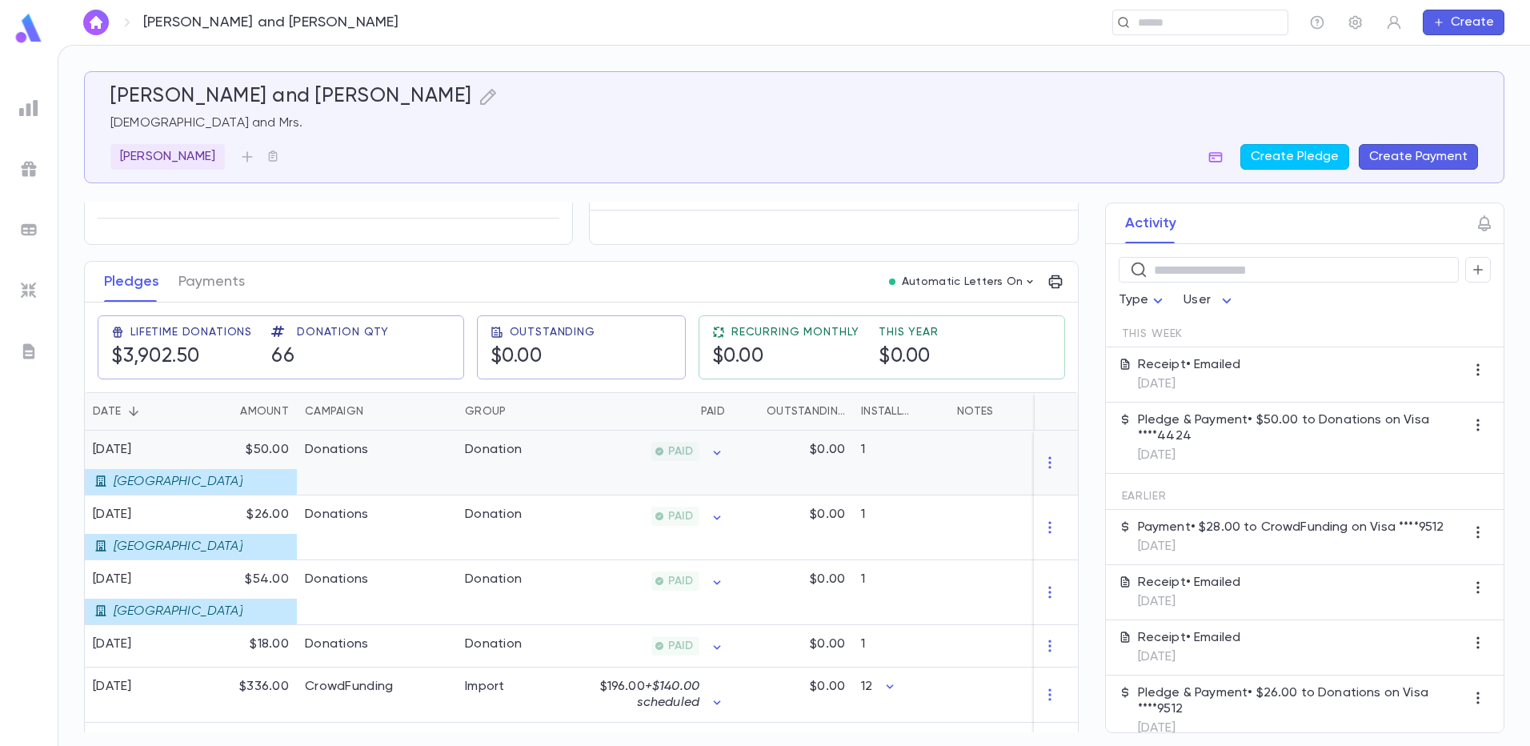
scroll to position [160, 0]
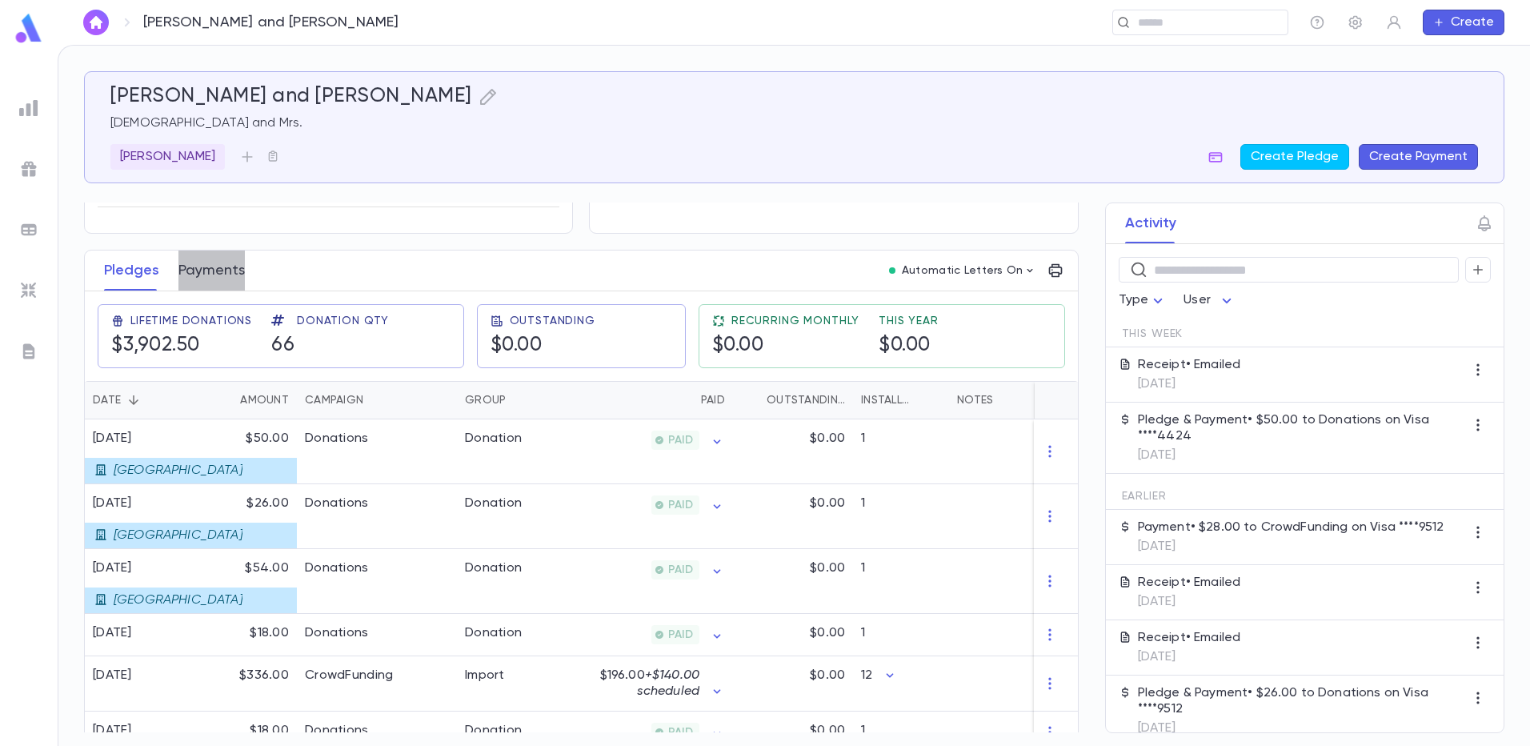
click at [193, 263] on button "Payments" at bounding box center [211, 271] width 66 height 40
